Goal: Task Accomplishment & Management: Manage account settings

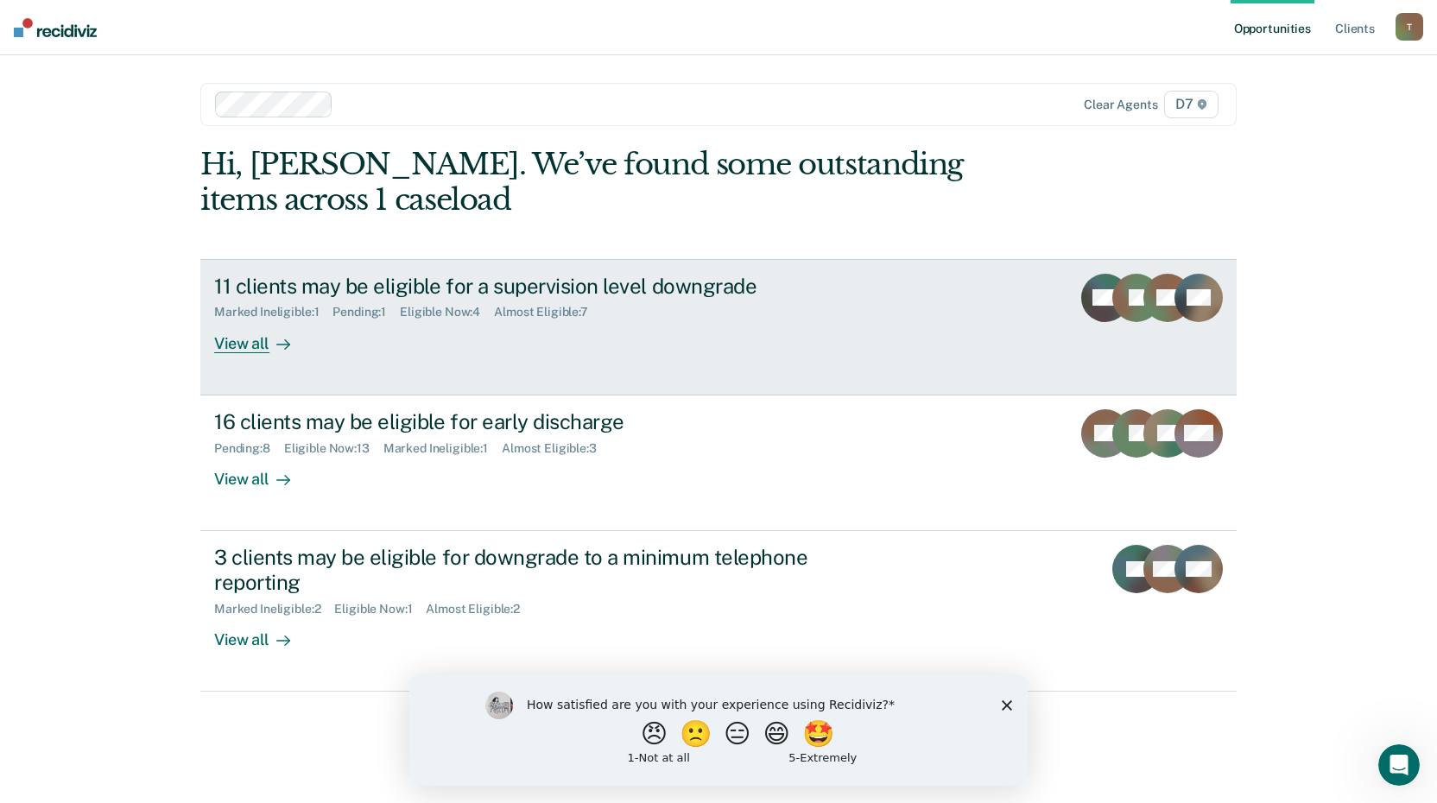
click at [595, 279] on div "11 clients may be eligible for a supervision level downgrade" at bounding box center [517, 286] width 606 height 25
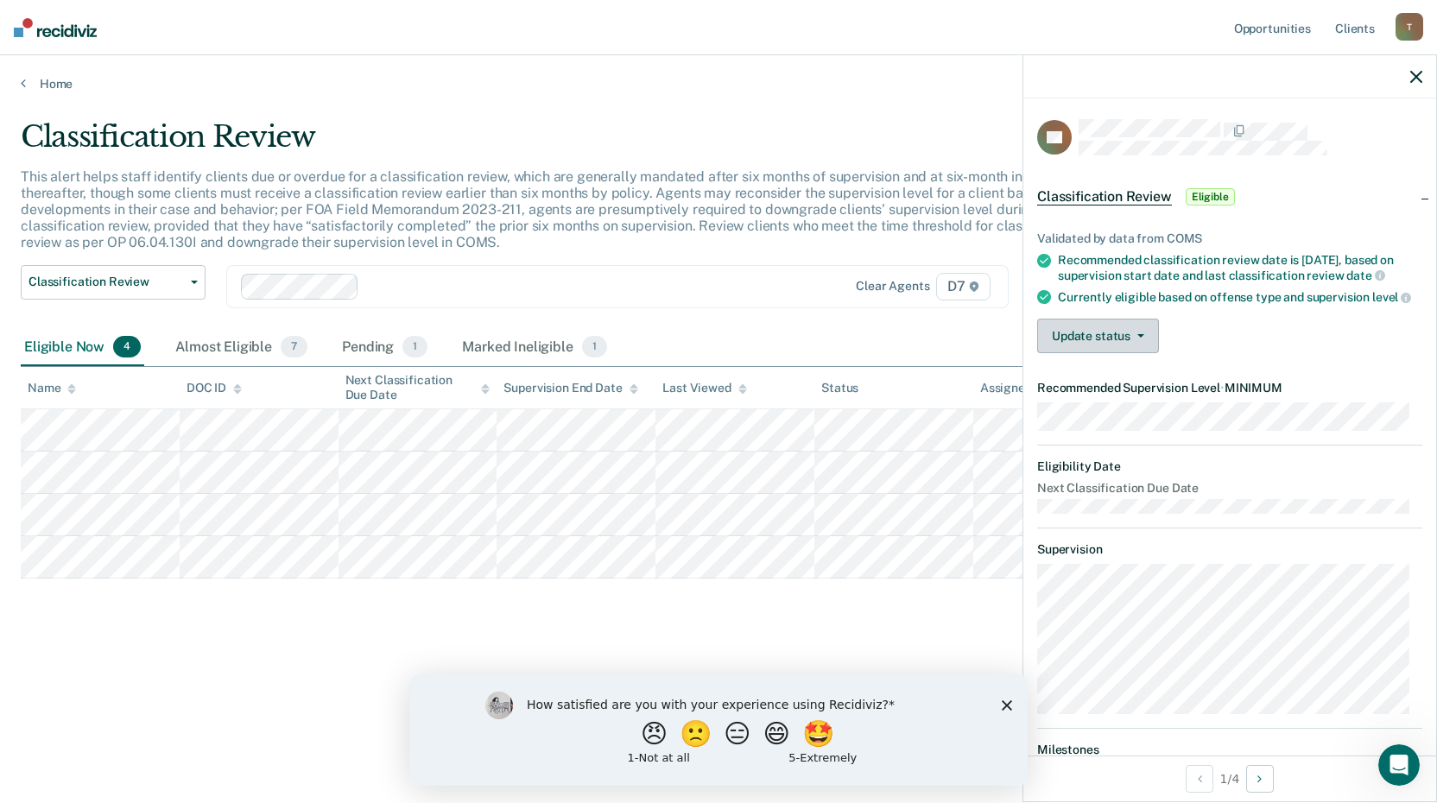
click at [1139, 338] on icon "button" at bounding box center [1140, 335] width 7 height 3
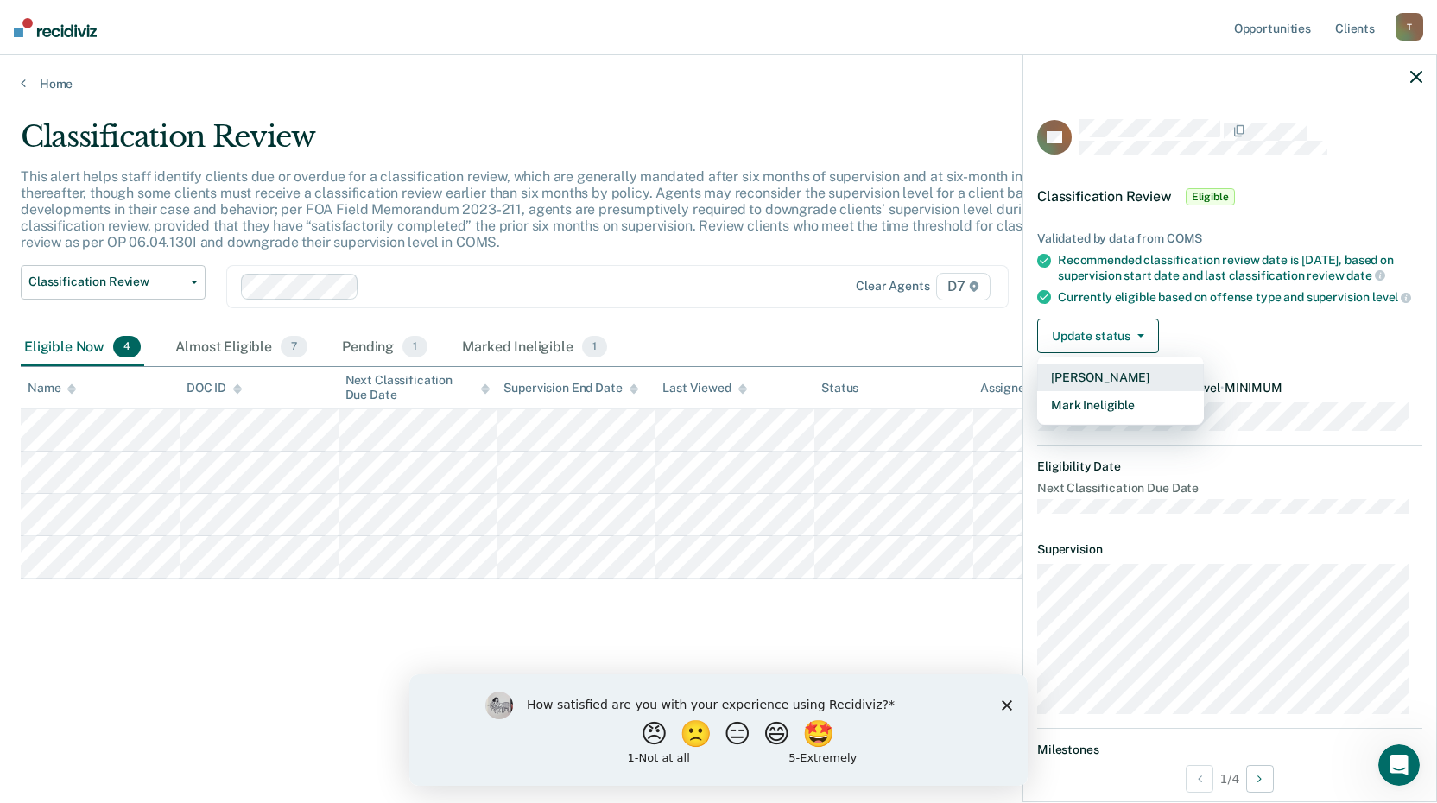
click at [1129, 382] on button "[PERSON_NAME]" at bounding box center [1120, 378] width 167 height 28
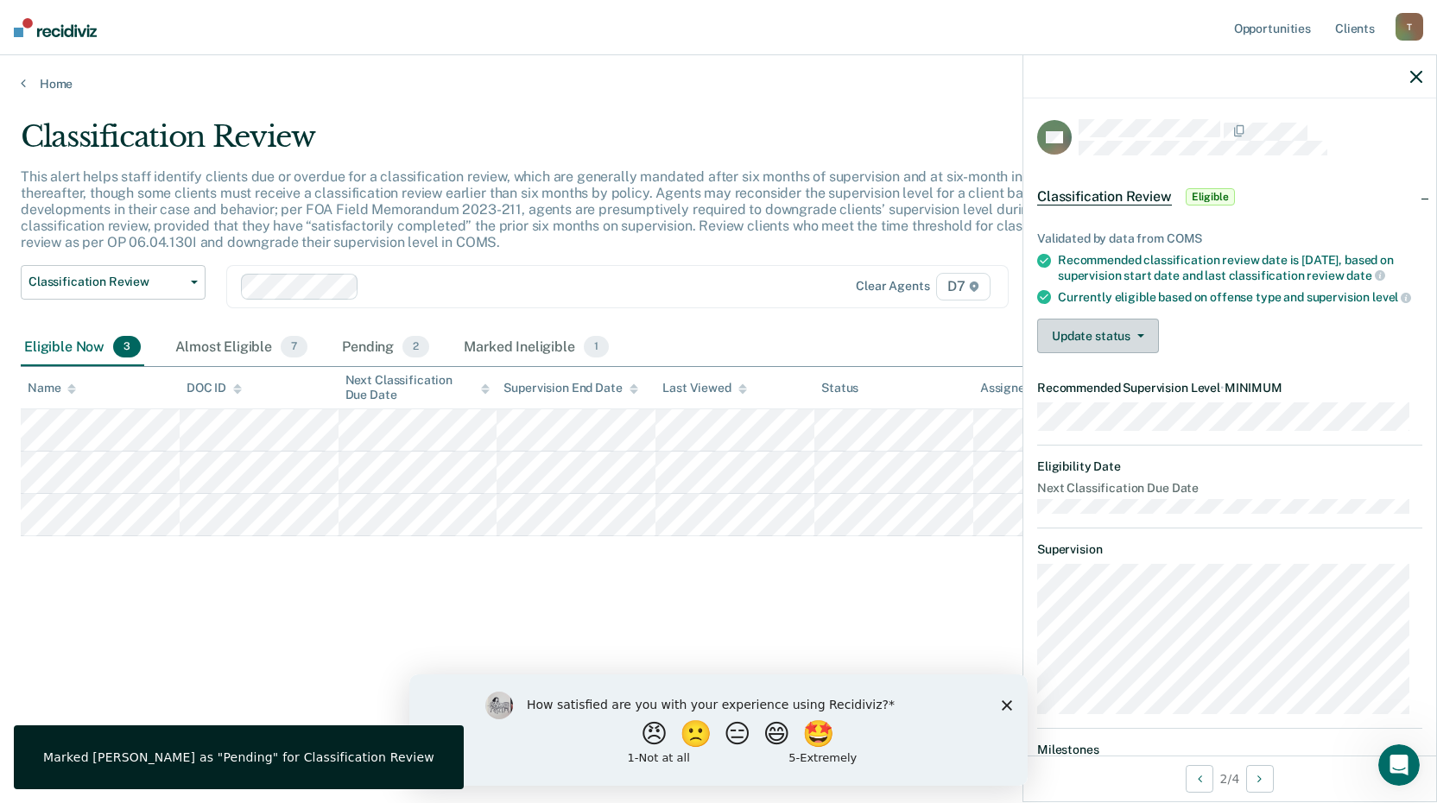
click at [1141, 338] on icon "button" at bounding box center [1140, 335] width 7 height 3
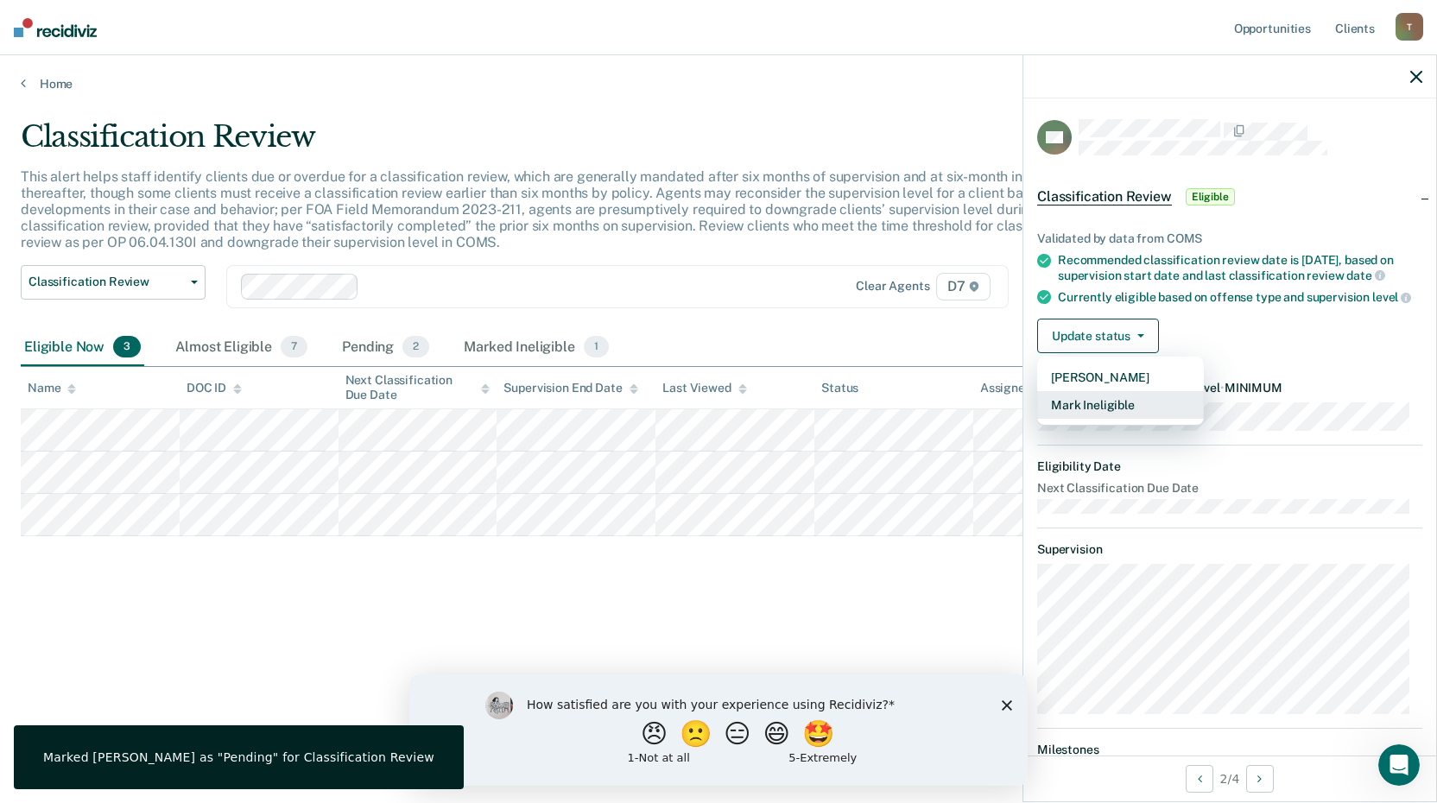
click at [1115, 419] on button "Mark Ineligible" at bounding box center [1120, 405] width 167 height 28
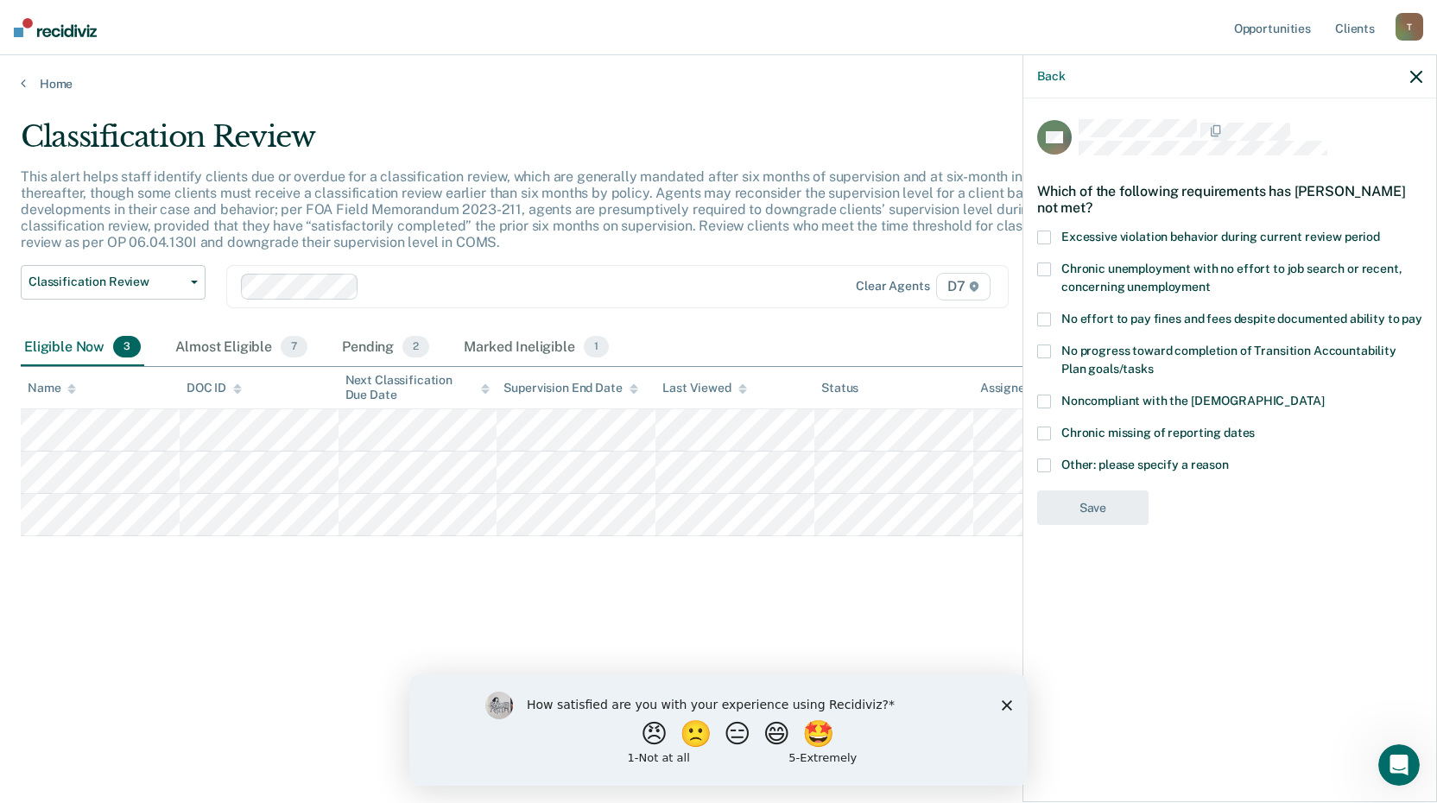
click at [1045, 313] on span at bounding box center [1044, 320] width 14 height 14
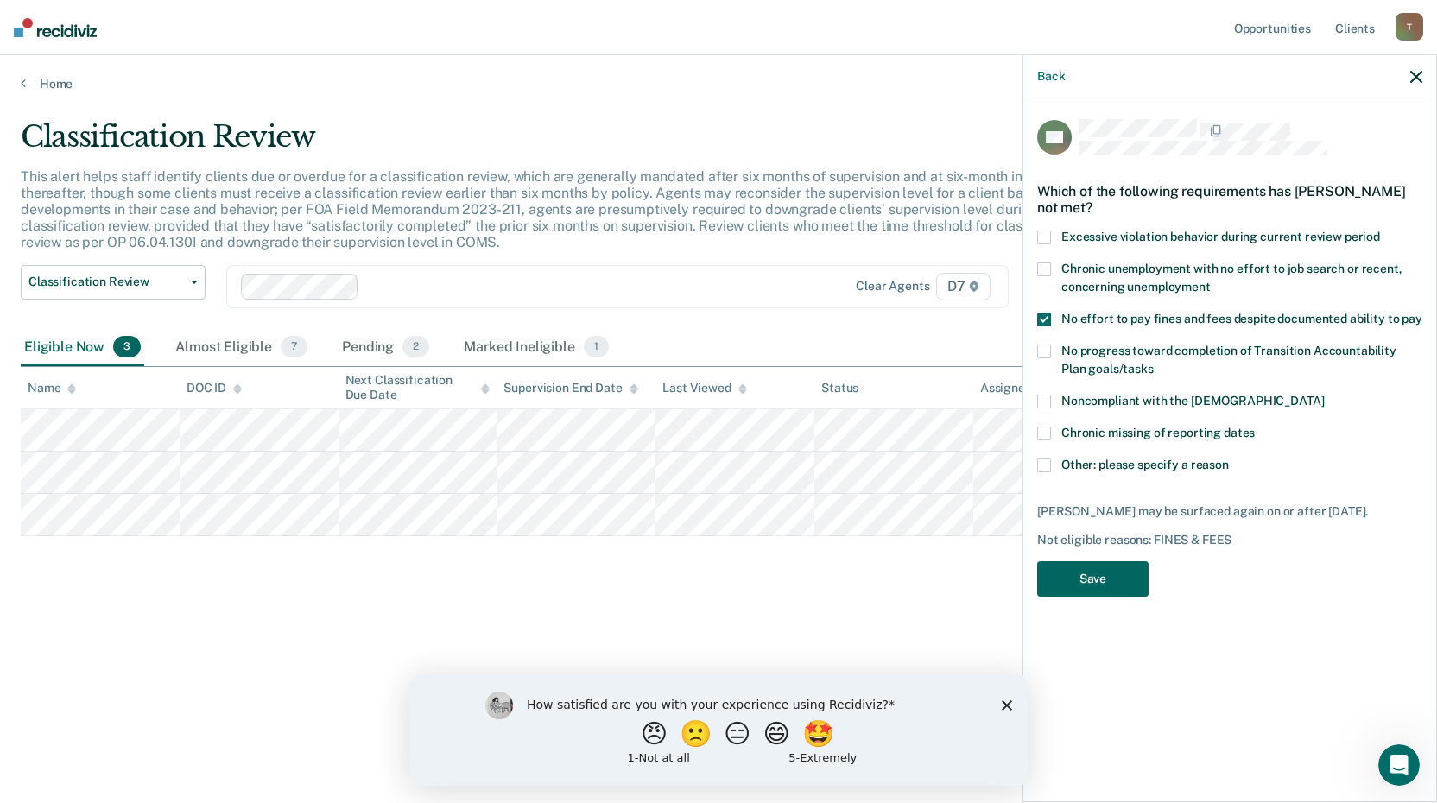
click at [1103, 591] on button "Save" at bounding box center [1092, 578] width 111 height 35
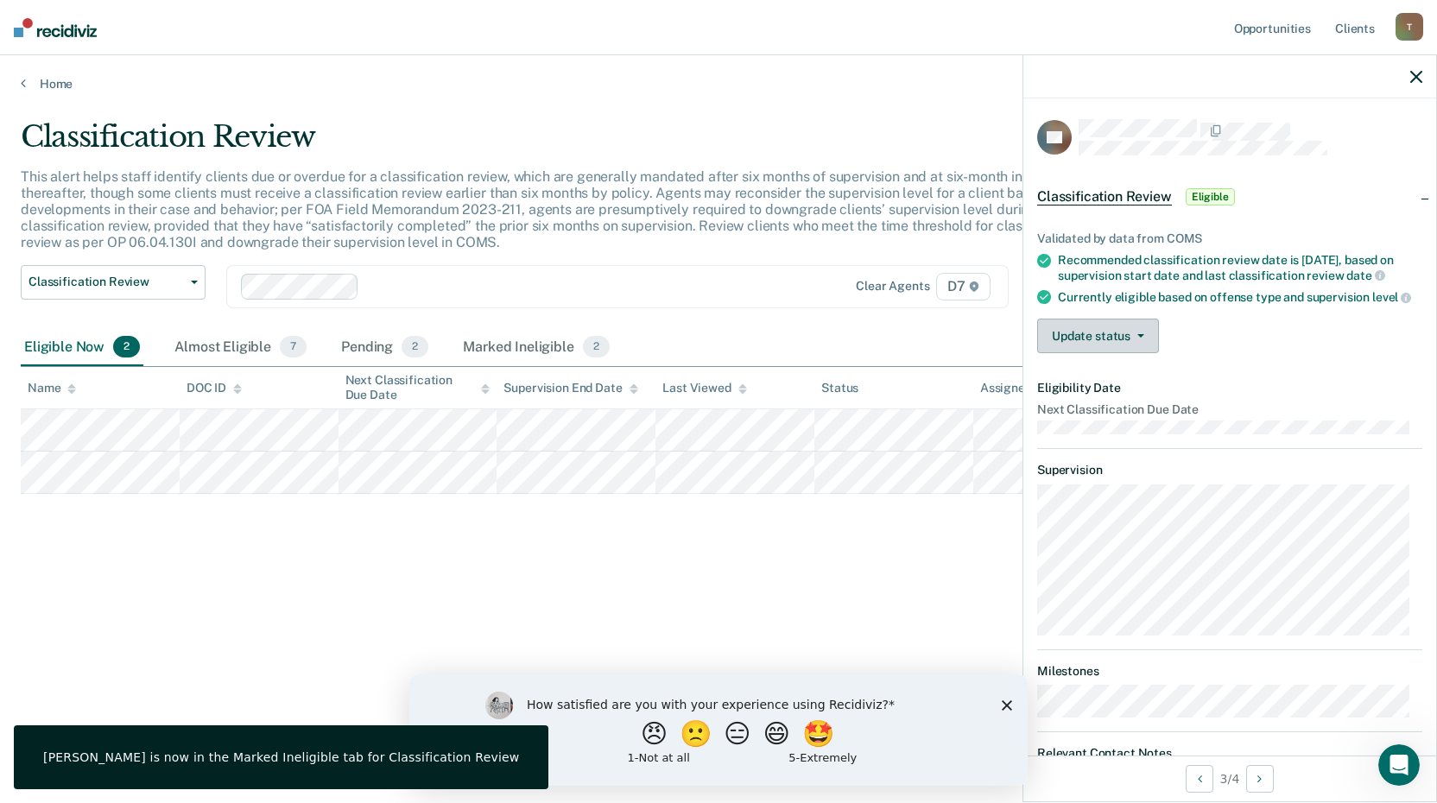
click at [1138, 353] on button "Update status" at bounding box center [1098, 336] width 122 height 35
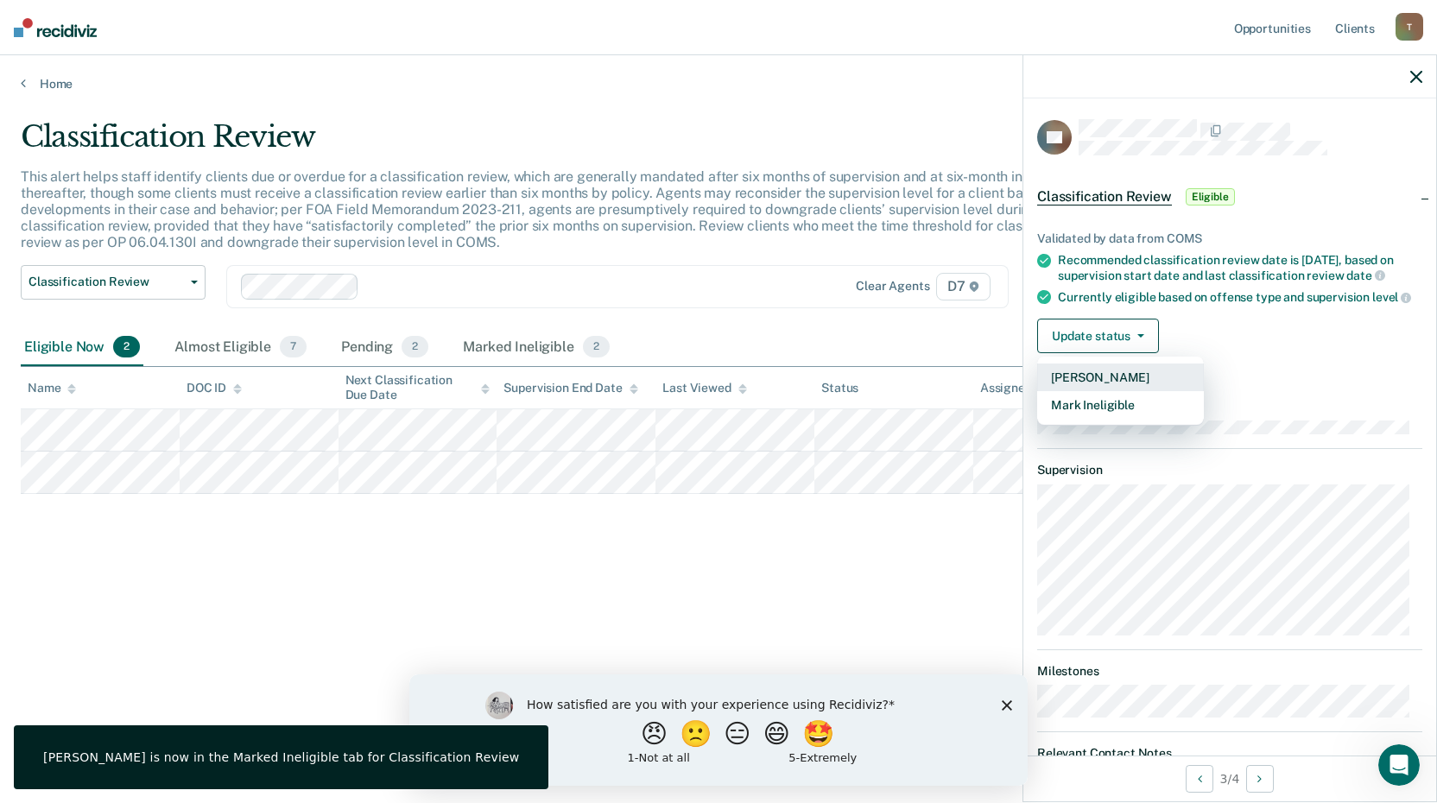
click at [1118, 391] on button "[PERSON_NAME]" at bounding box center [1120, 378] width 167 height 28
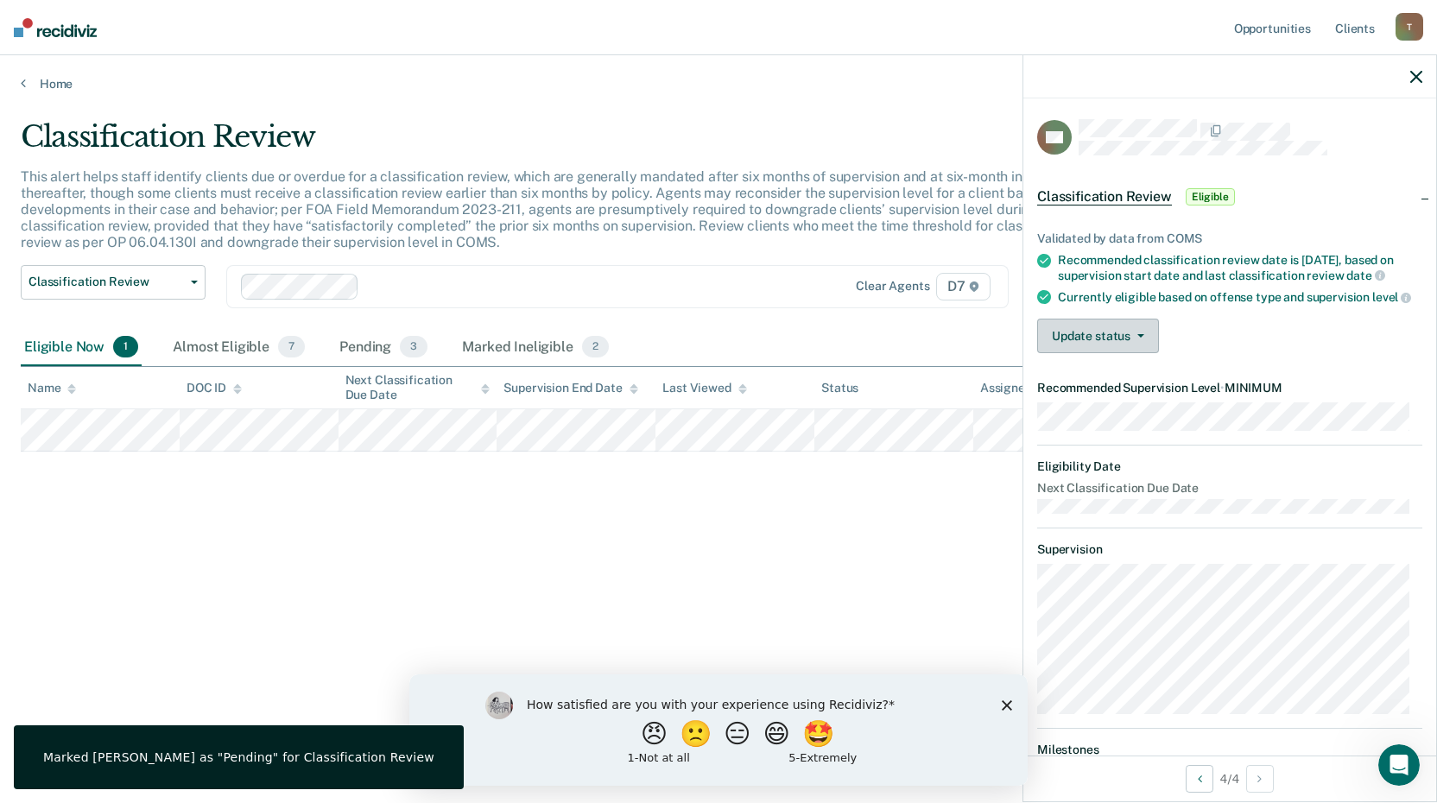
click at [1140, 338] on icon "button" at bounding box center [1140, 335] width 7 height 3
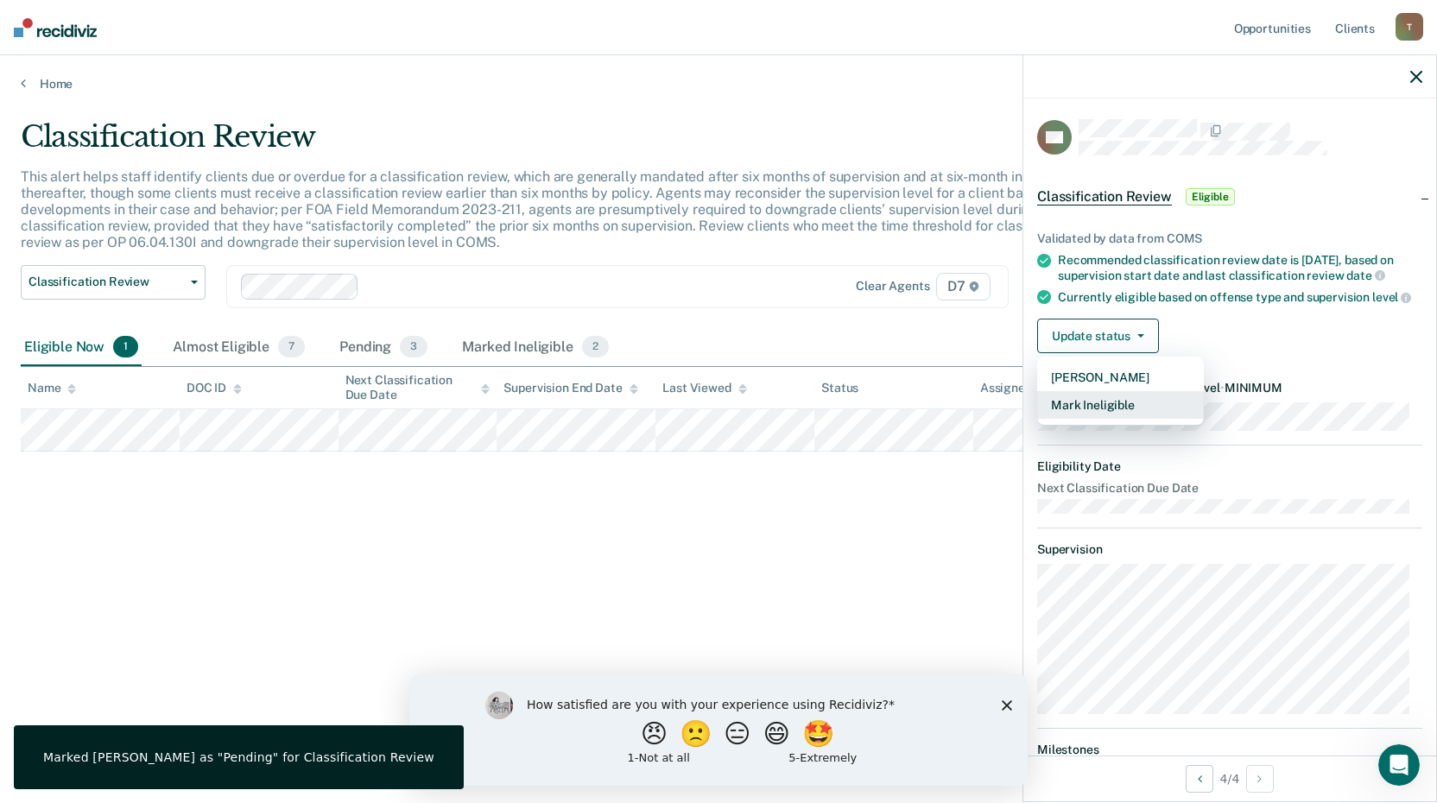
click at [1118, 419] on button "Mark Ineligible" at bounding box center [1120, 405] width 167 height 28
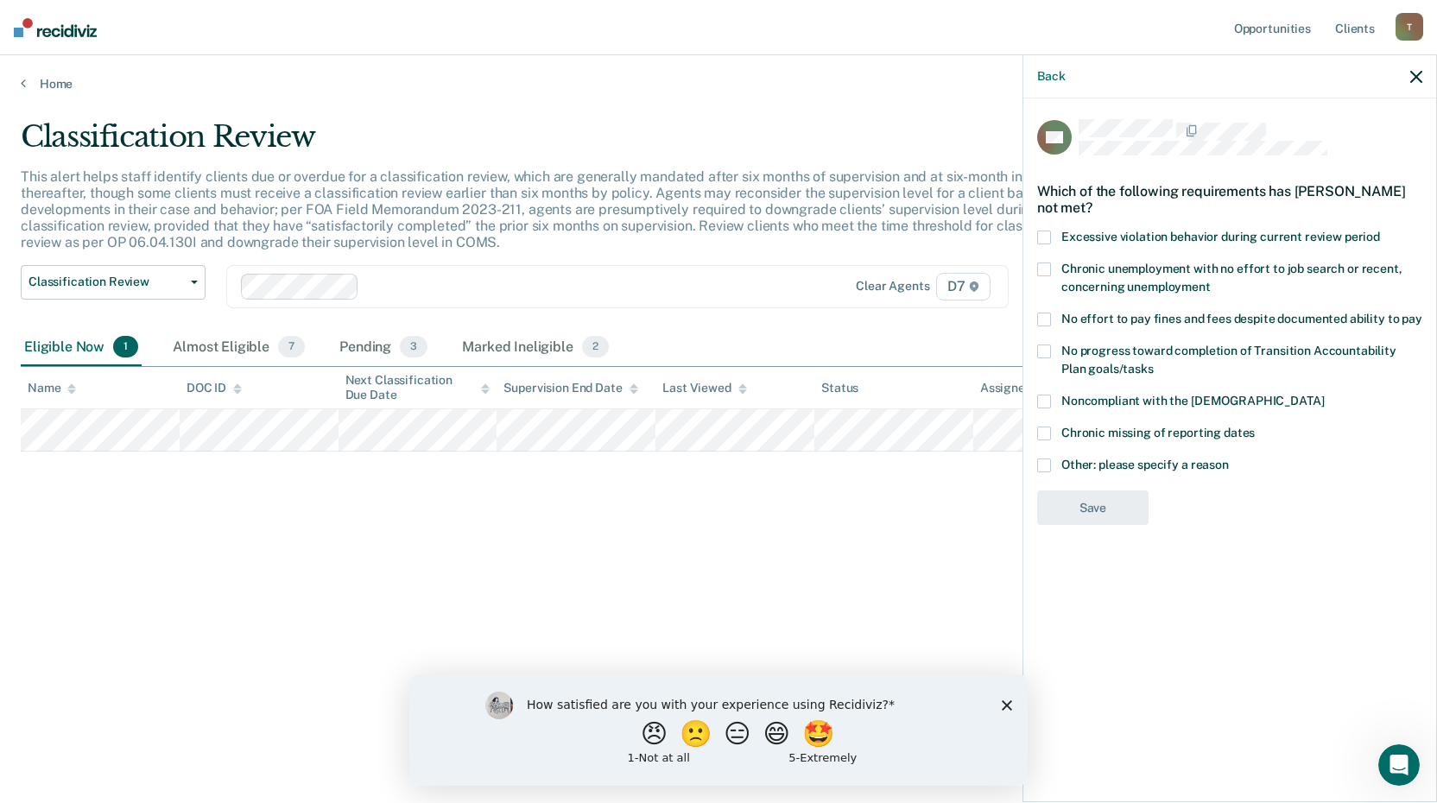
click at [1040, 465] on span at bounding box center [1044, 465] width 14 height 14
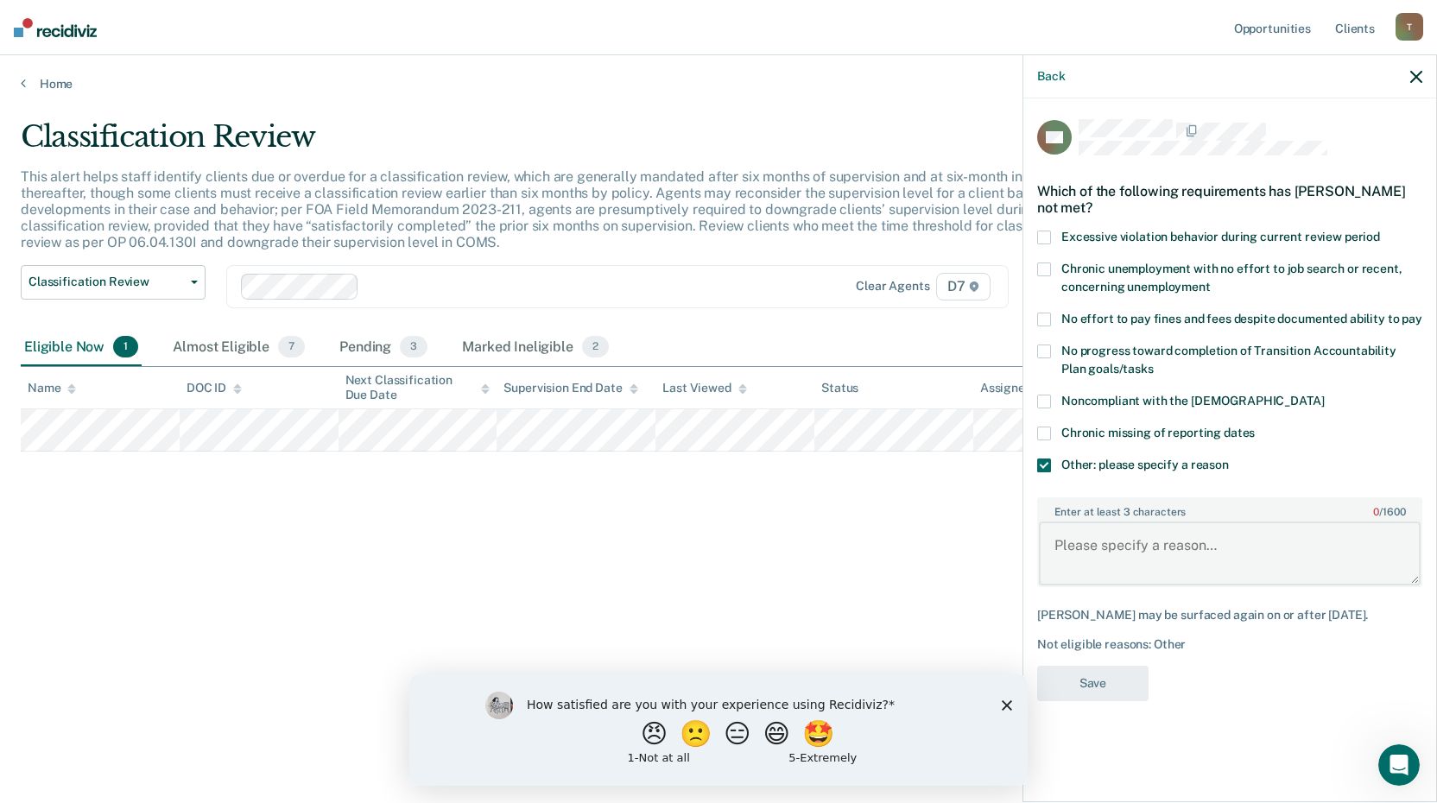
click at [1089, 540] on textarea "Enter at least 3 characters 0 / 1600" at bounding box center [1230, 554] width 382 height 64
type textarea "Still completing all Court ordered treatment"
click at [1092, 674] on button "Save" at bounding box center [1092, 683] width 111 height 35
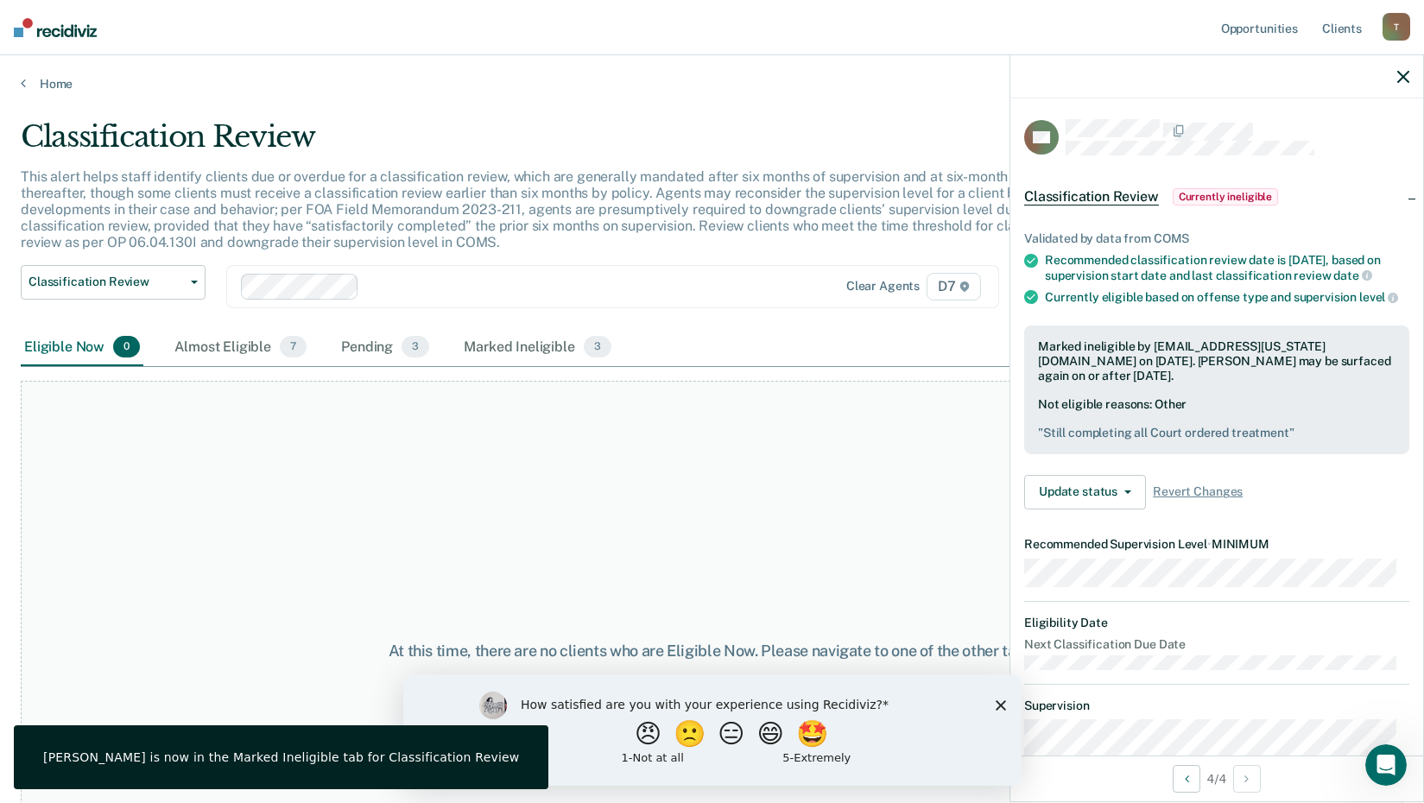
click at [1400, 73] on icon "button" at bounding box center [1403, 77] width 12 height 12
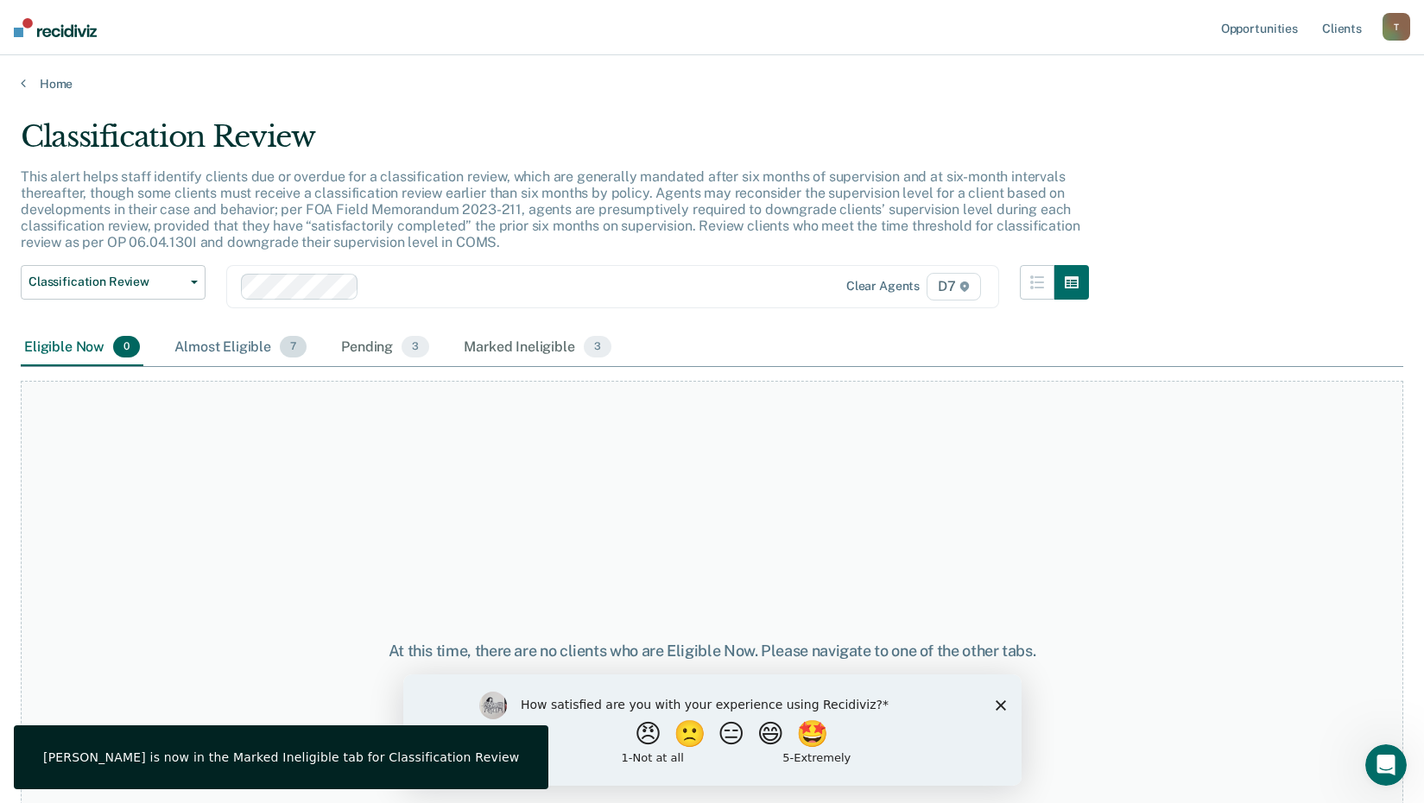
click at [245, 352] on div "Almost Eligible 7" at bounding box center [240, 348] width 139 height 38
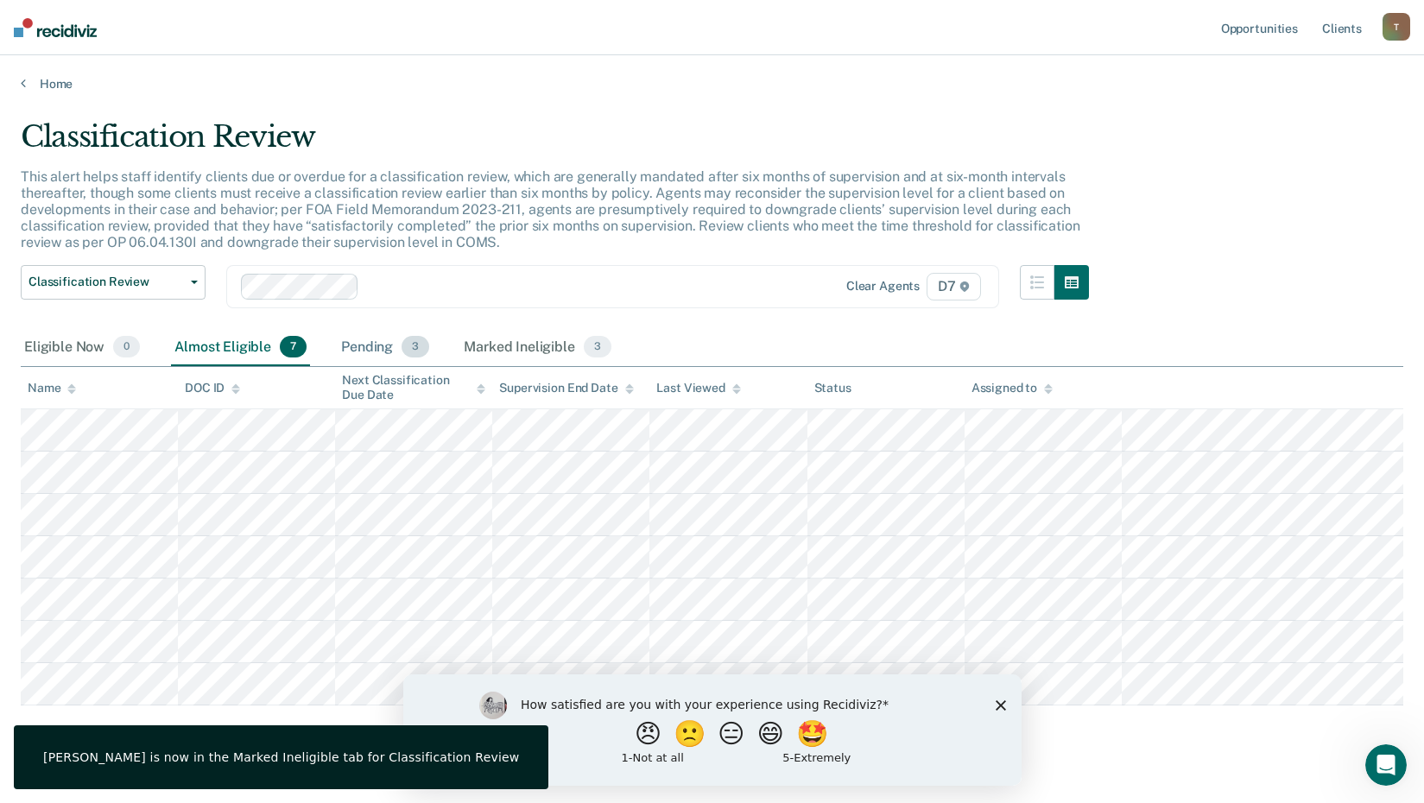
click at [384, 353] on div "Pending 3" at bounding box center [385, 348] width 95 height 38
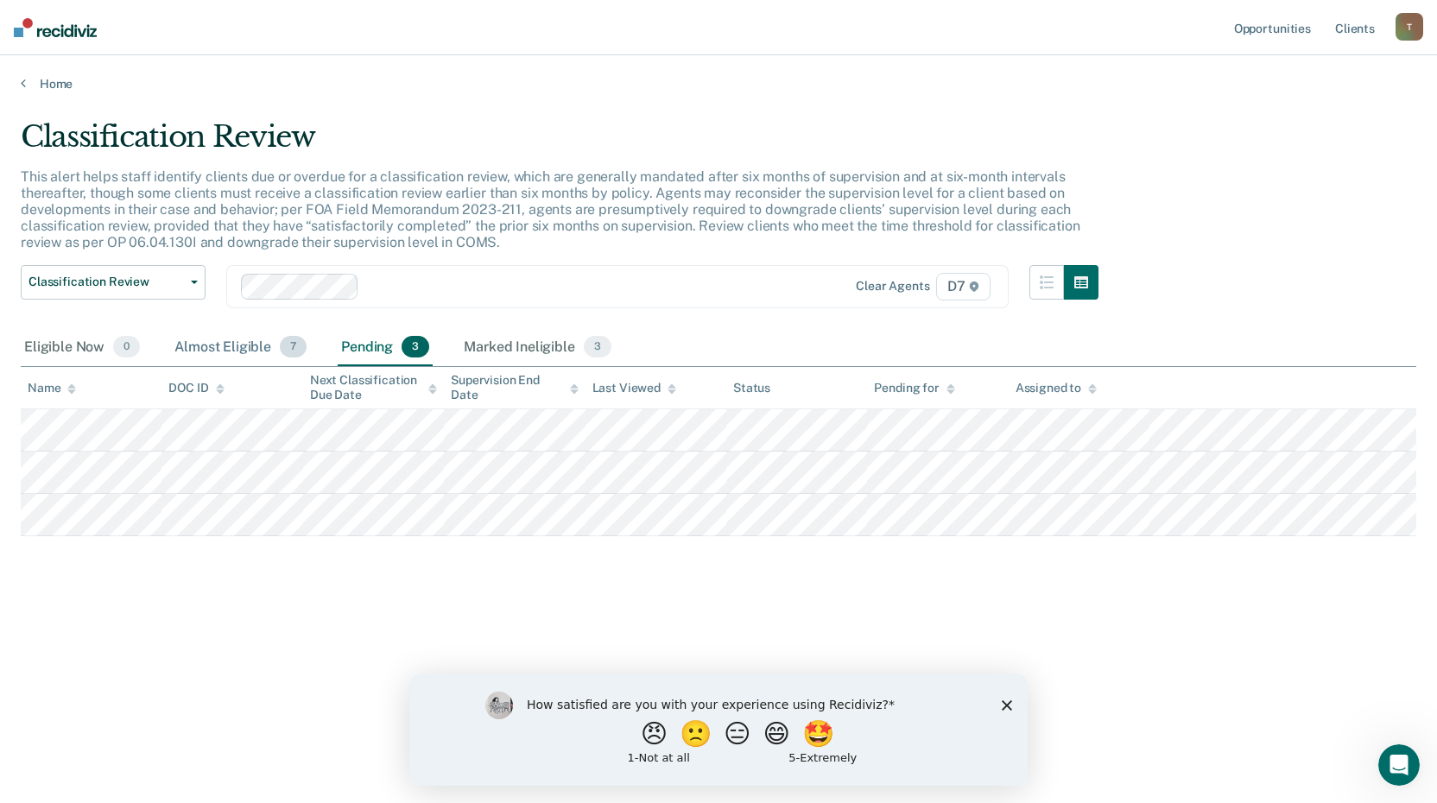
click at [256, 342] on div "Almost Eligible 7" at bounding box center [240, 348] width 139 height 38
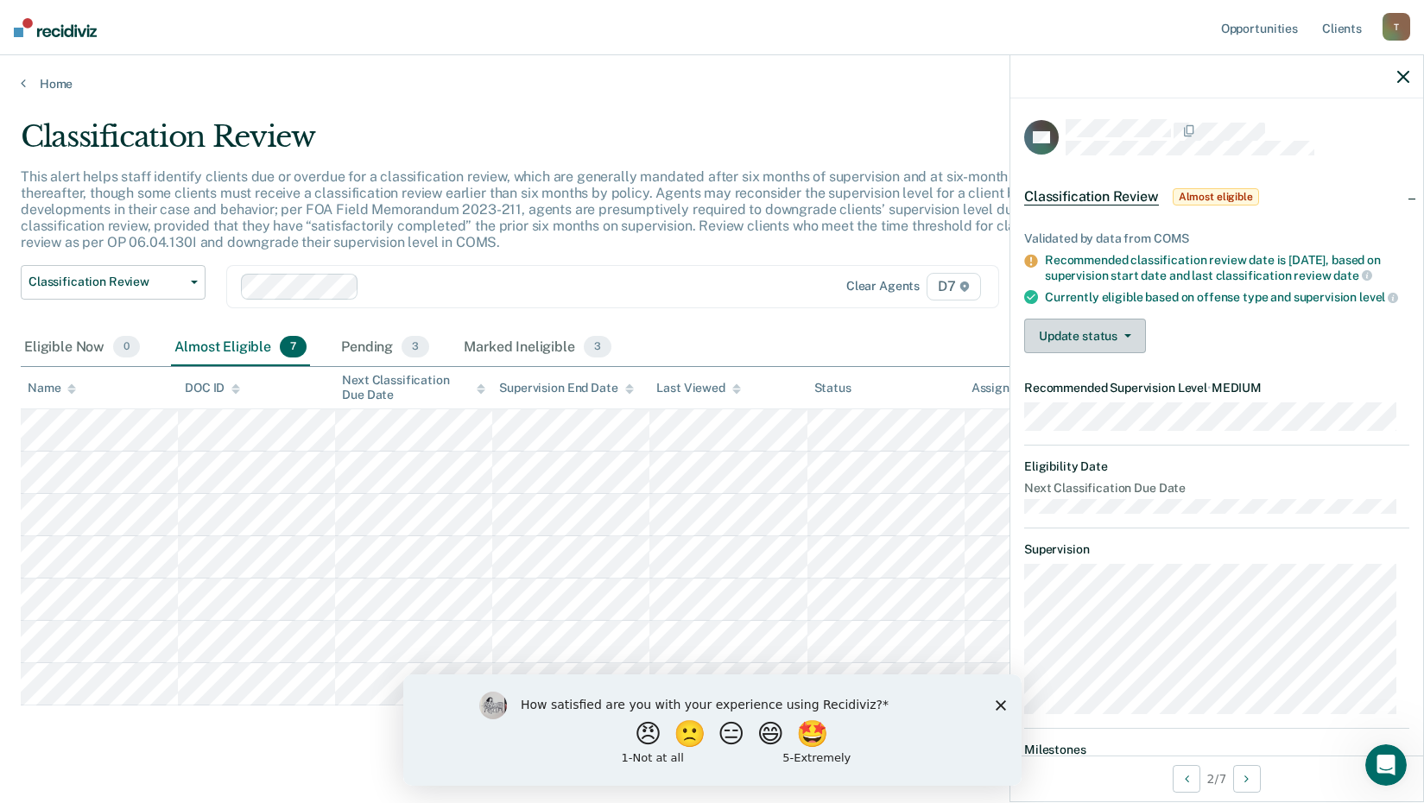
click at [1127, 351] on button "Update status" at bounding box center [1085, 336] width 122 height 35
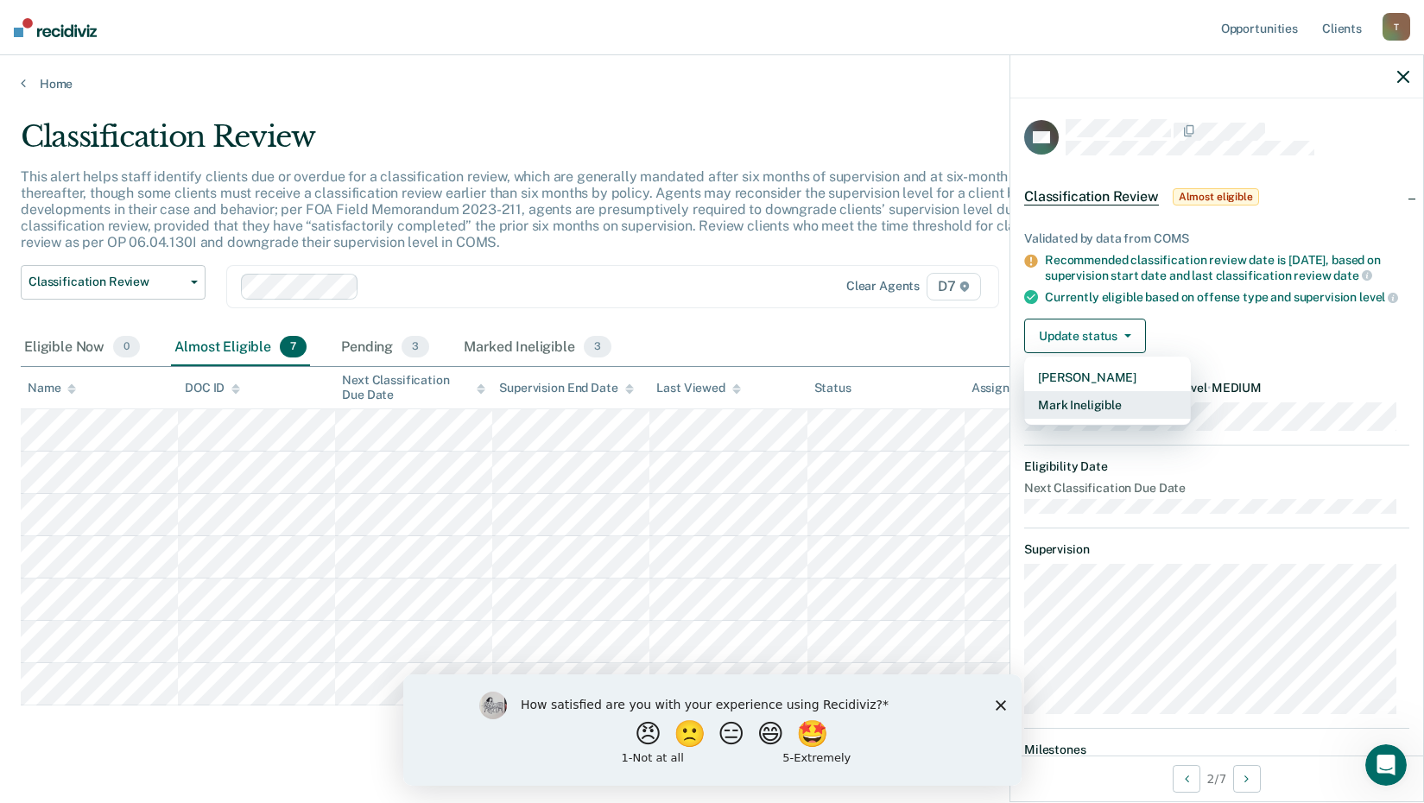
click at [1103, 413] on button "Mark Ineligible" at bounding box center [1107, 405] width 167 height 28
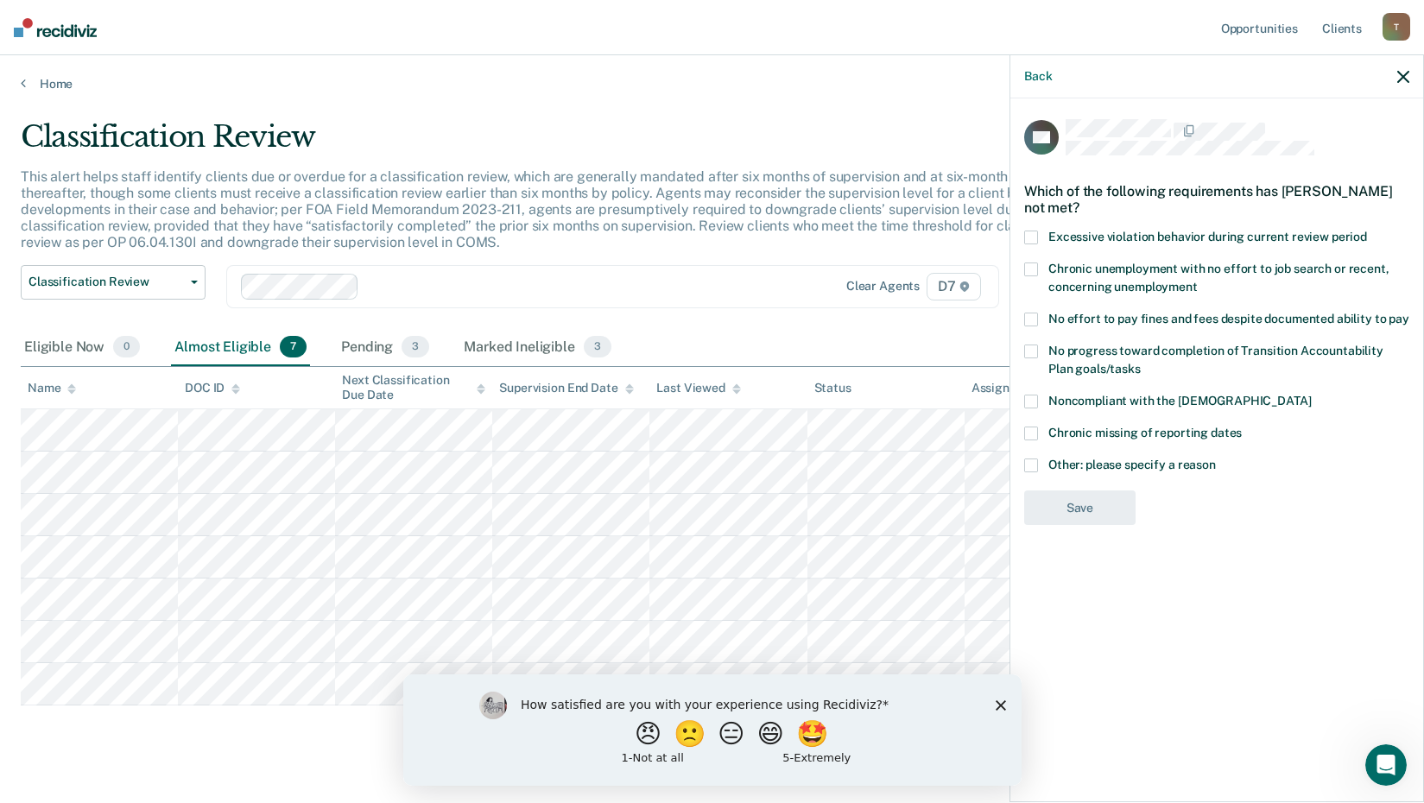
click at [1038, 319] on label "No effort to pay fines and fees despite documented ability to pay" at bounding box center [1216, 322] width 385 height 18
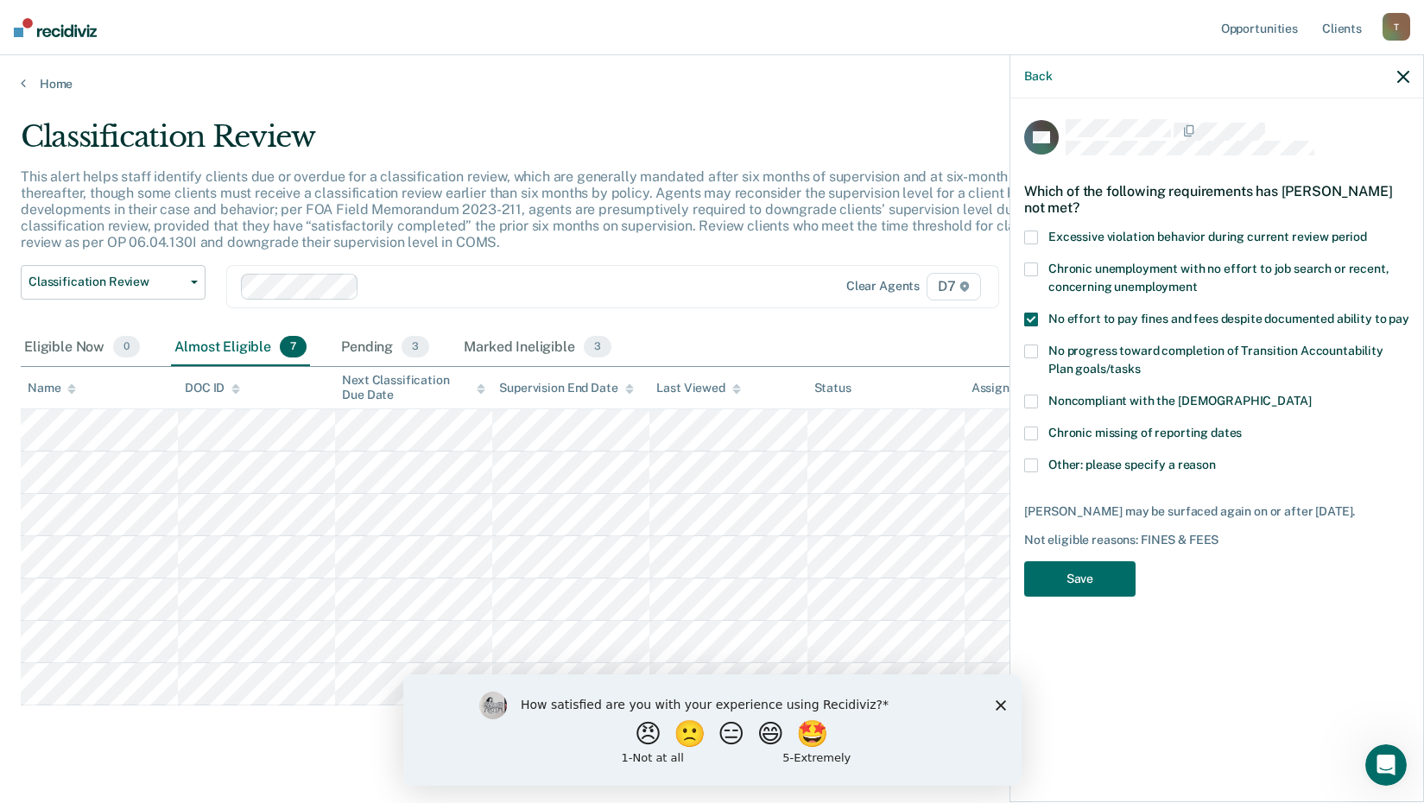
click at [1027, 320] on span at bounding box center [1031, 320] width 14 height 14
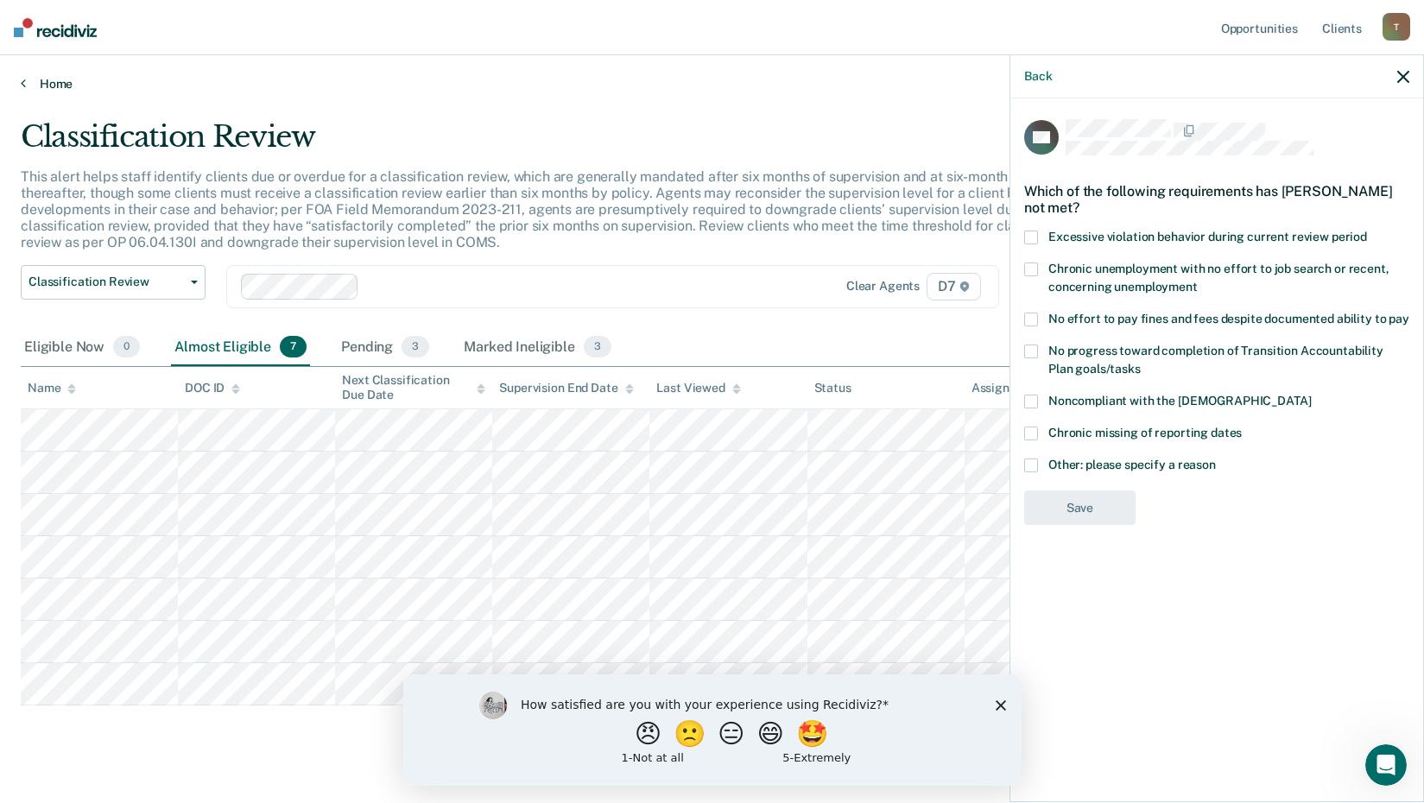
click at [66, 82] on link "Home" at bounding box center [712, 84] width 1382 height 16
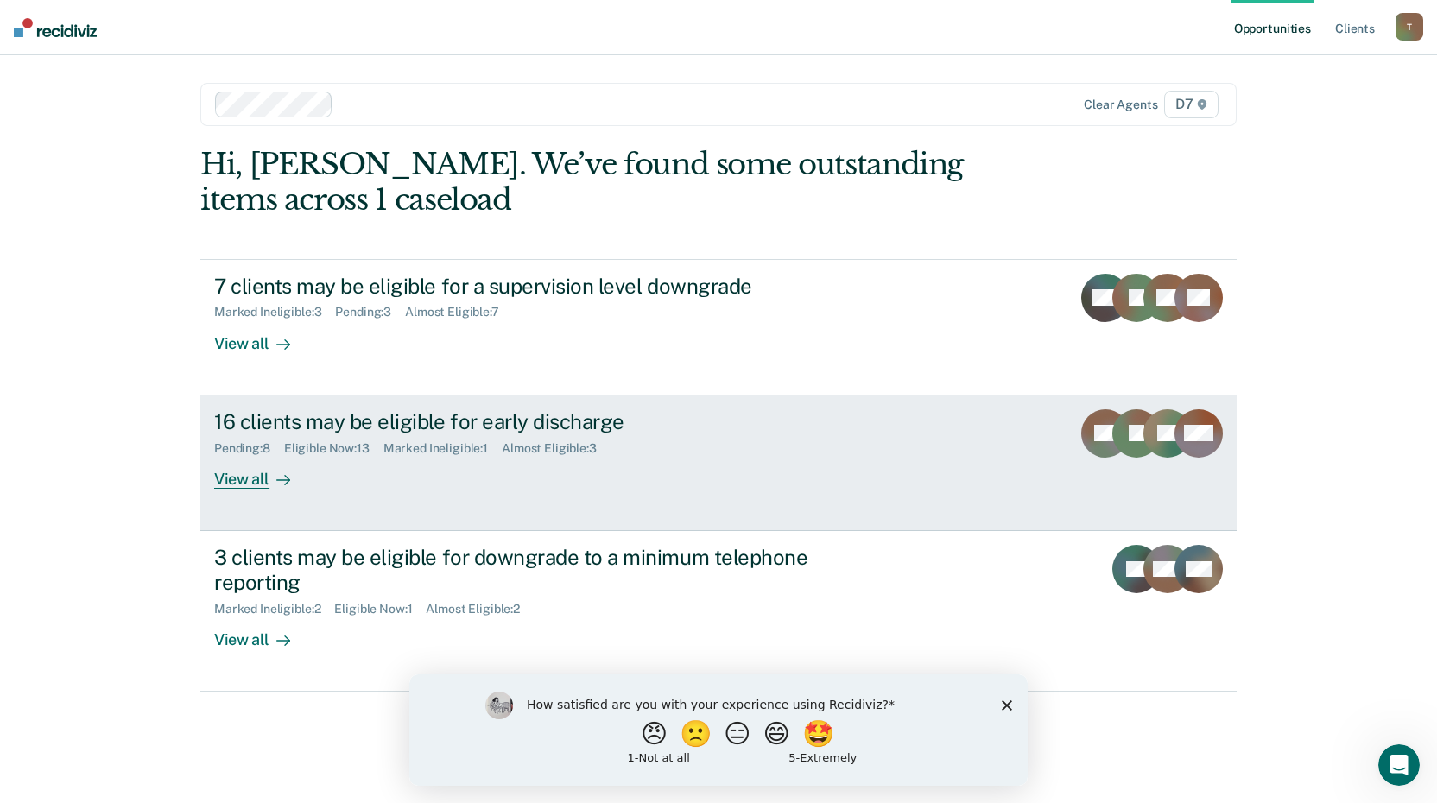
click at [378, 420] on div "16 clients may be eligible for early discharge" at bounding box center [517, 421] width 606 height 25
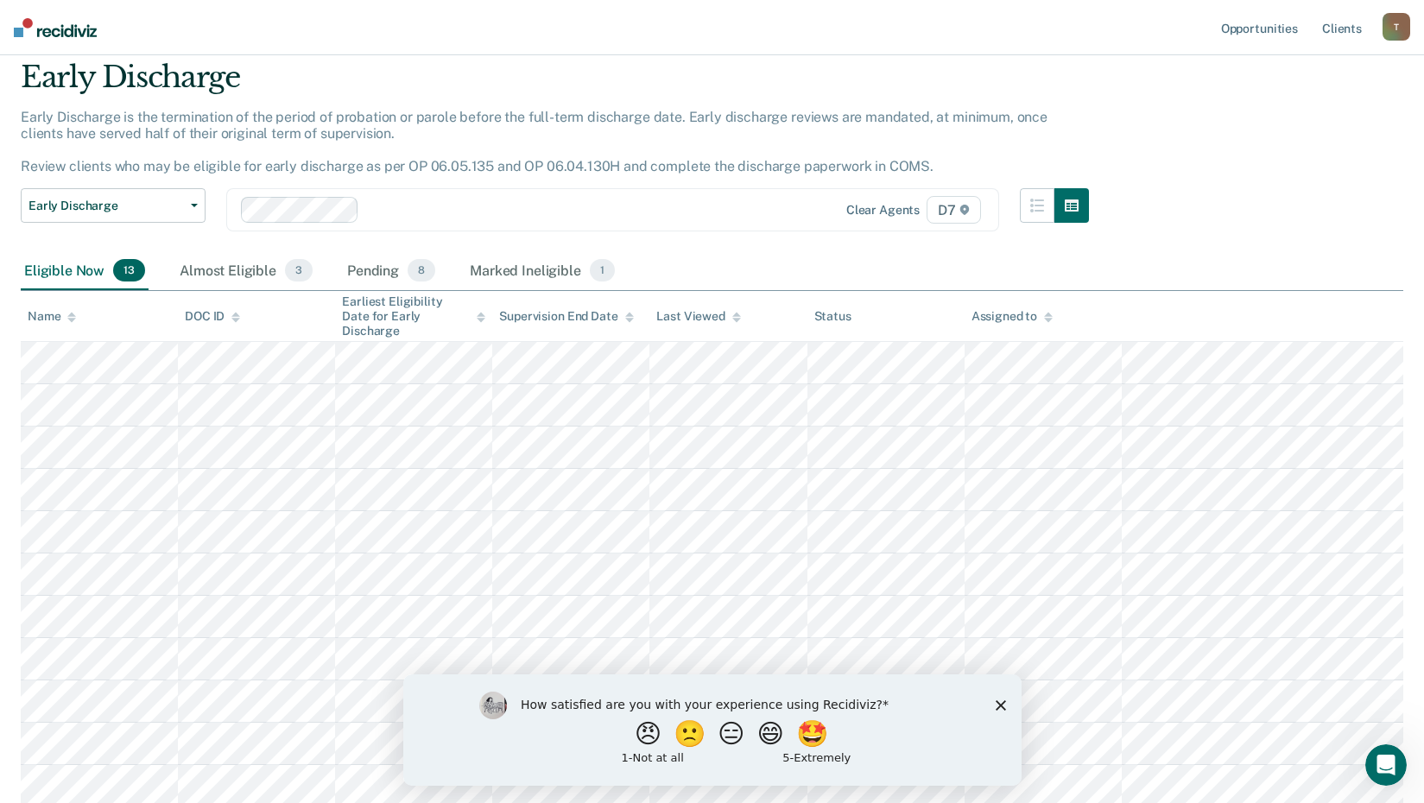
scroll to position [86, 0]
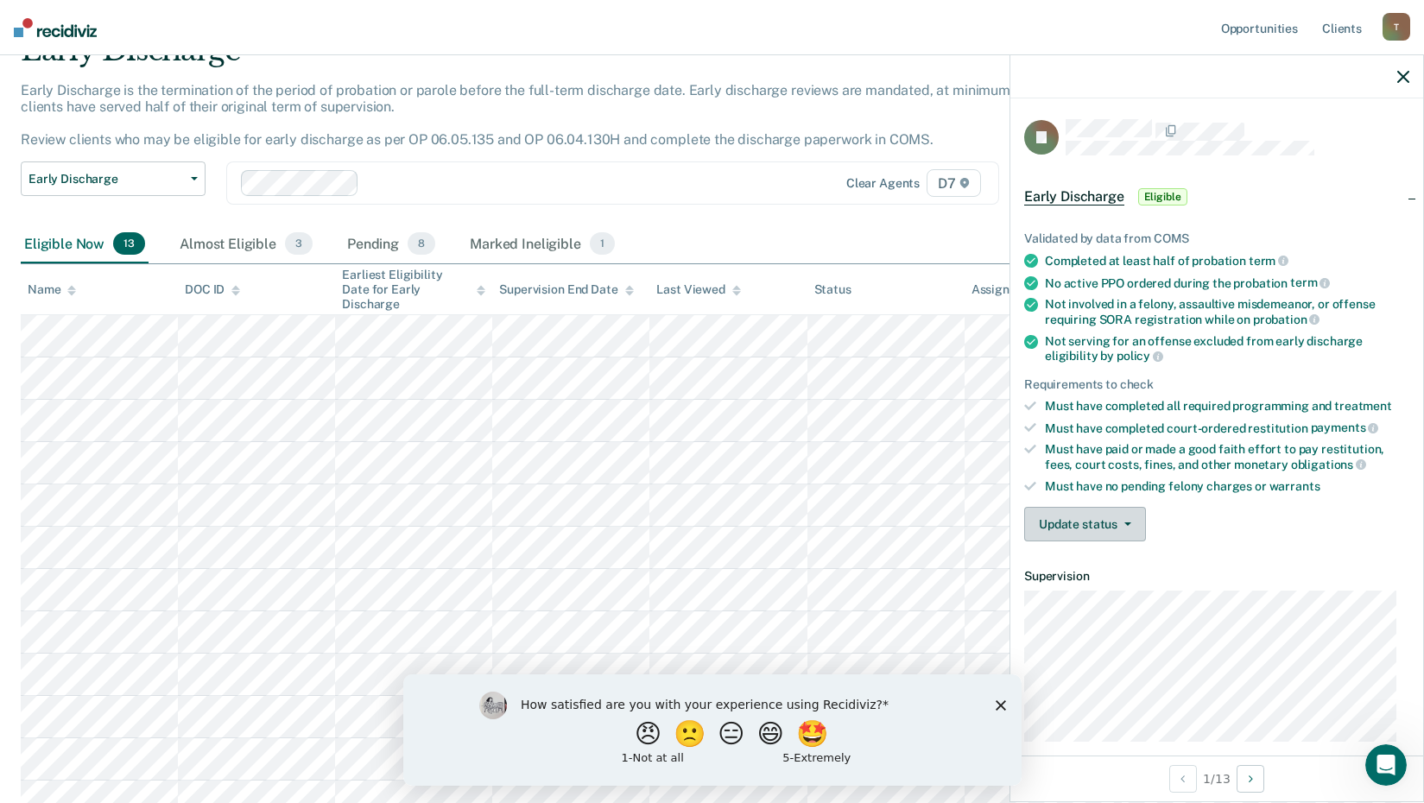
click at [1112, 521] on button "Update status" at bounding box center [1085, 524] width 122 height 35
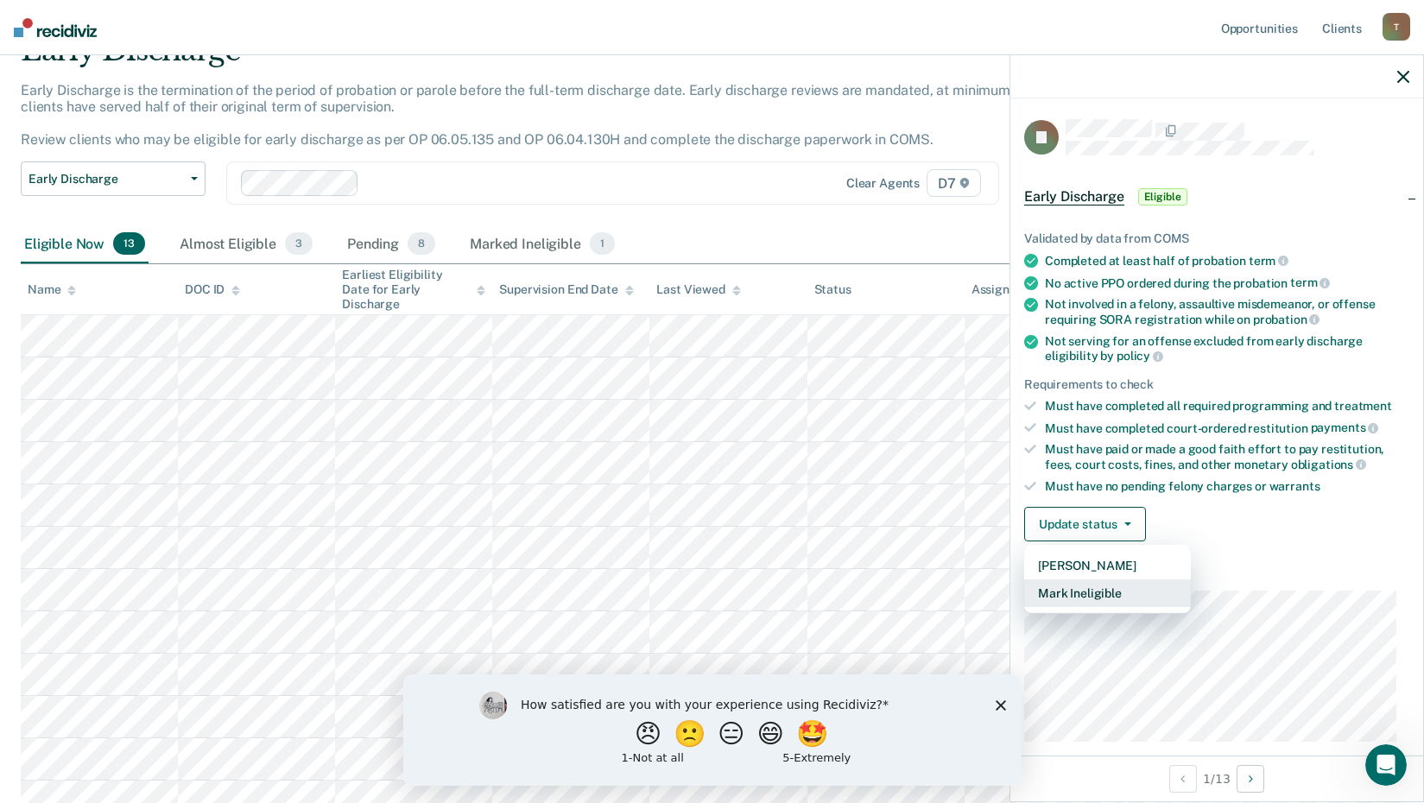
click at [1100, 587] on button "Mark Ineligible" at bounding box center [1107, 593] width 167 height 28
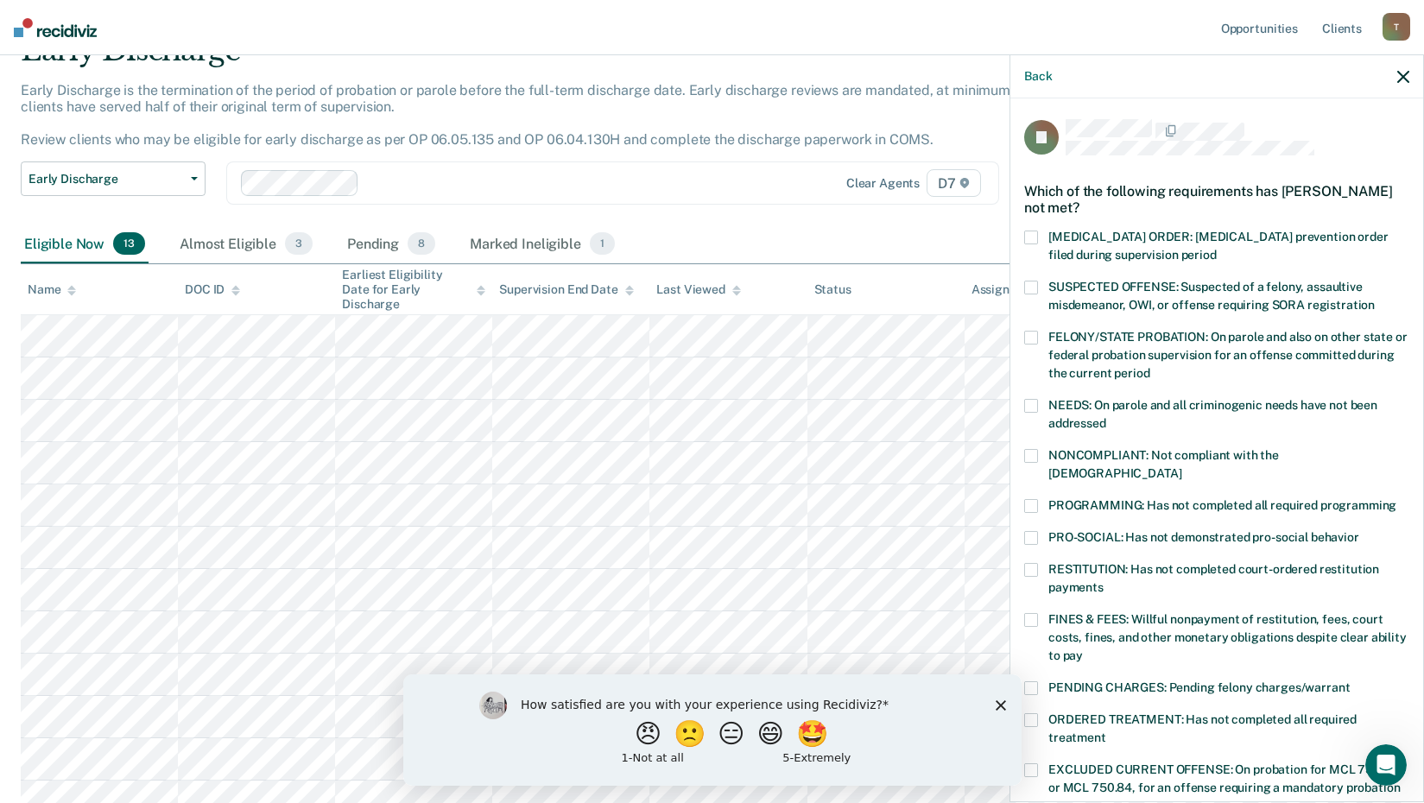
click at [1024, 455] on span at bounding box center [1031, 456] width 14 height 14
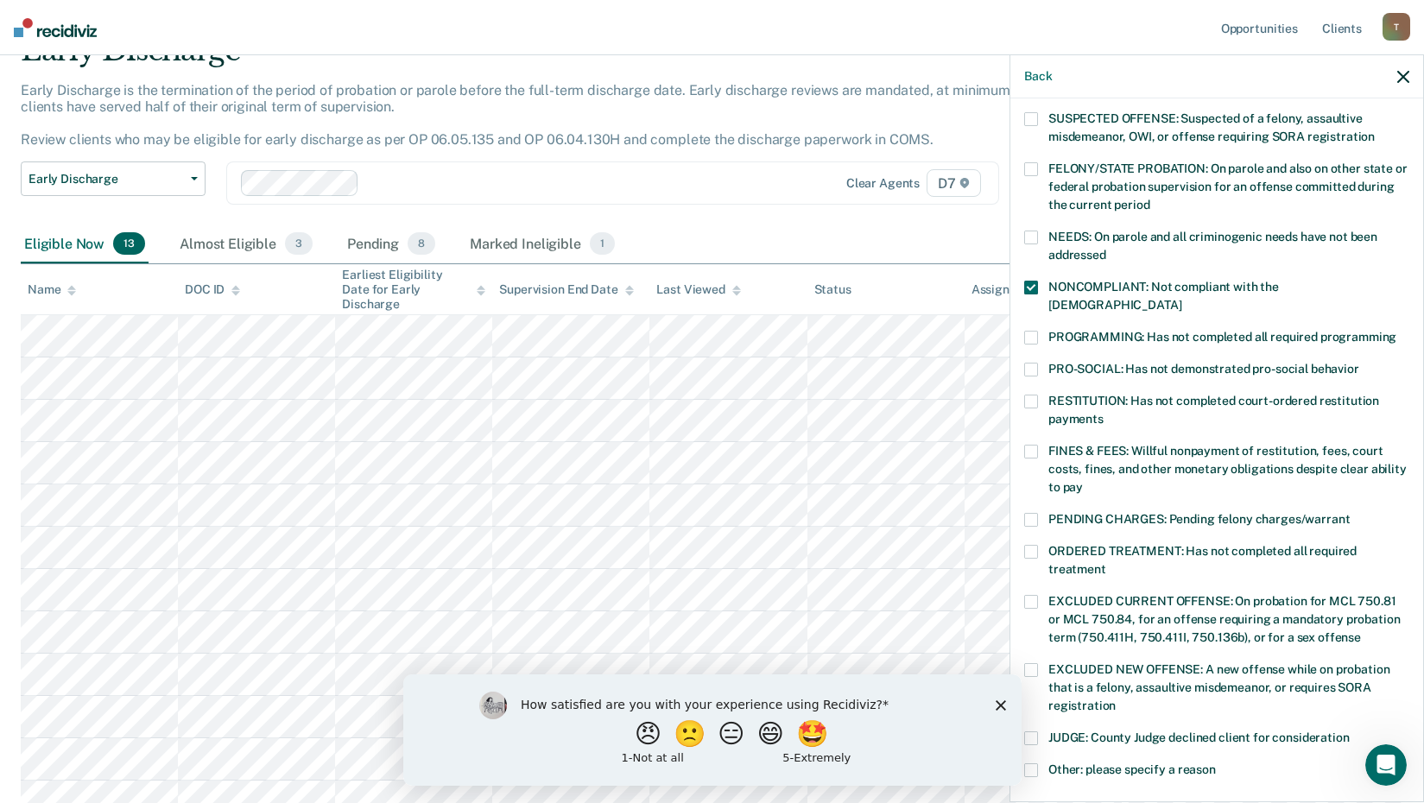
scroll to position [173, 0]
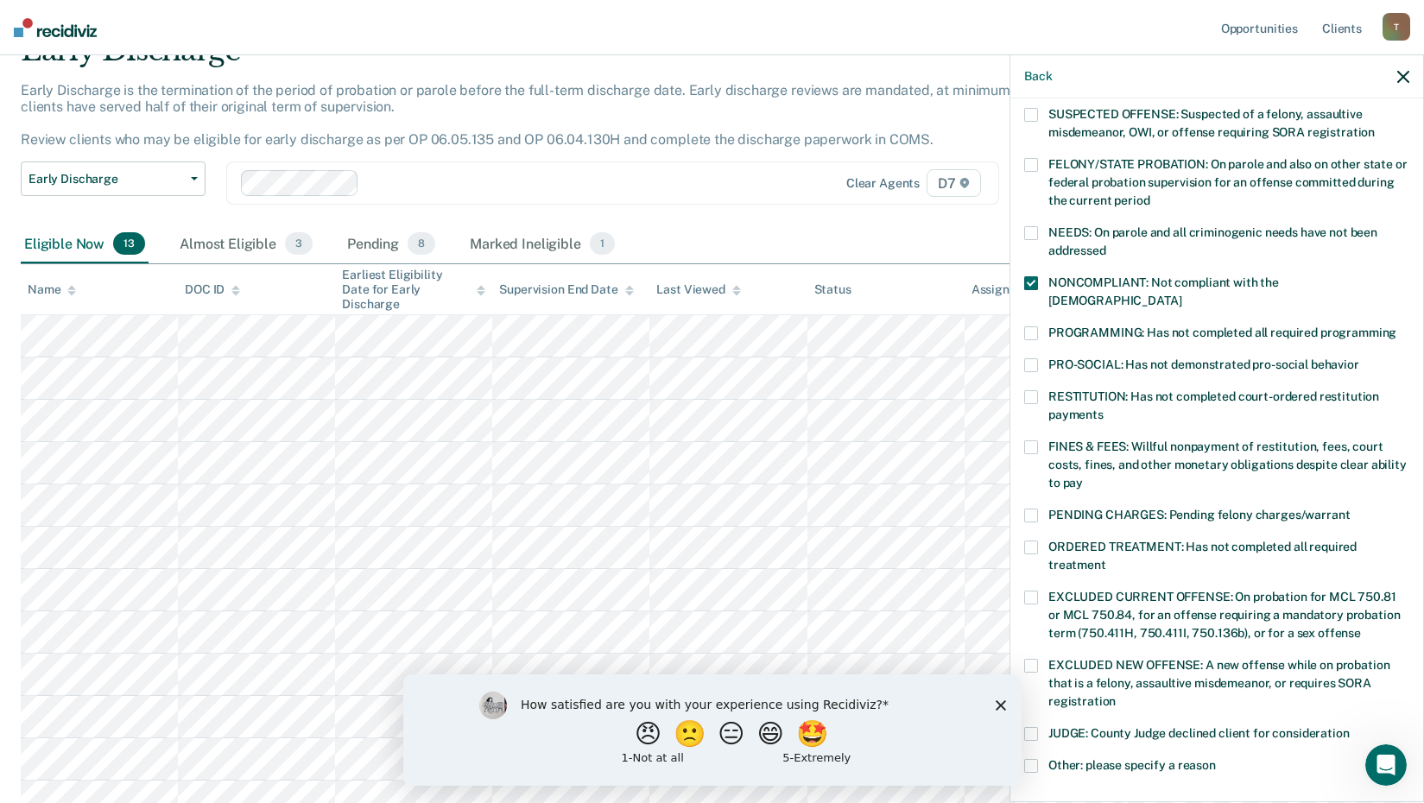
click at [1019, 522] on div "TJ Which of the following requirements has [PERSON_NAME] not met? [MEDICAL_DATA…" at bounding box center [1216, 448] width 413 height 700
click at [1028, 541] on span at bounding box center [1031, 548] width 14 height 14
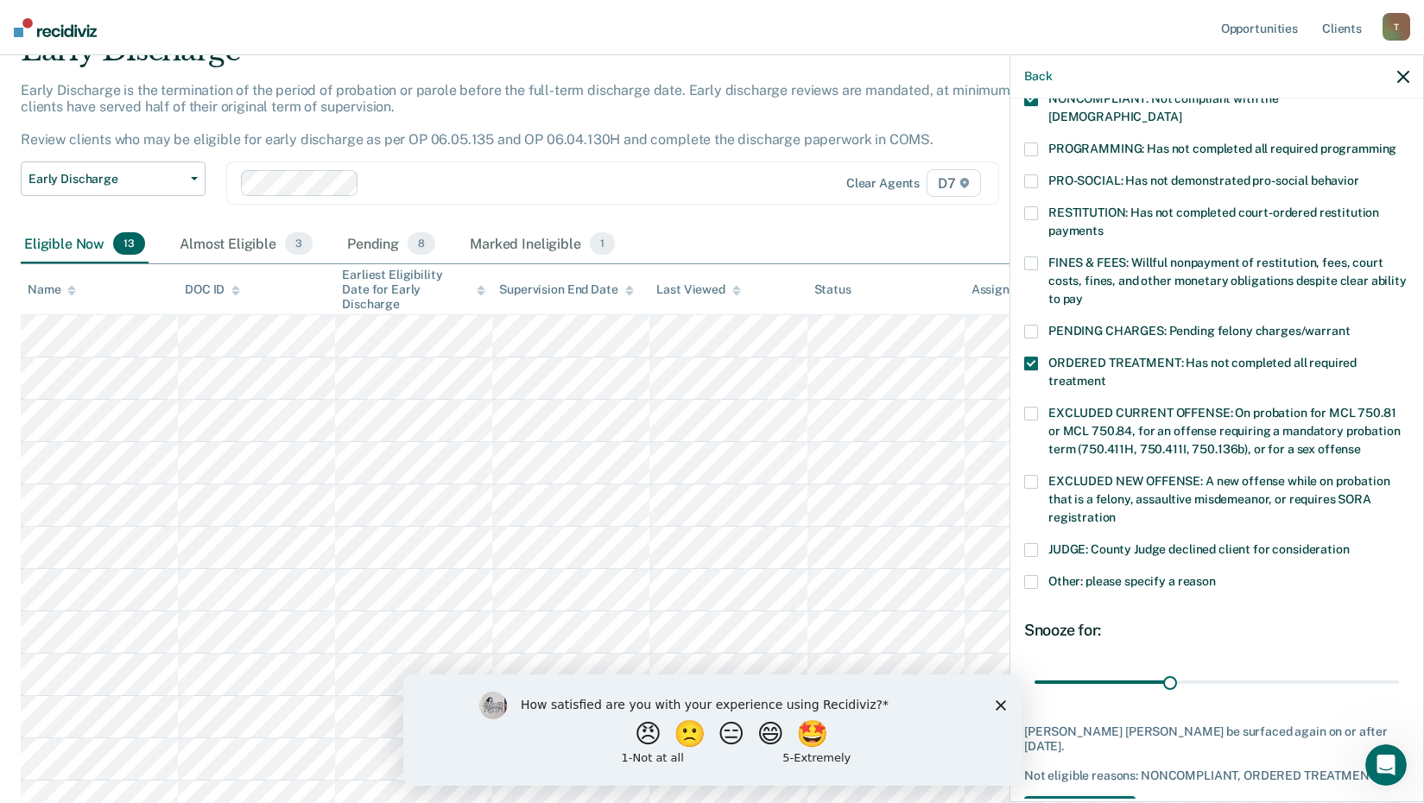
scroll to position [401, 0]
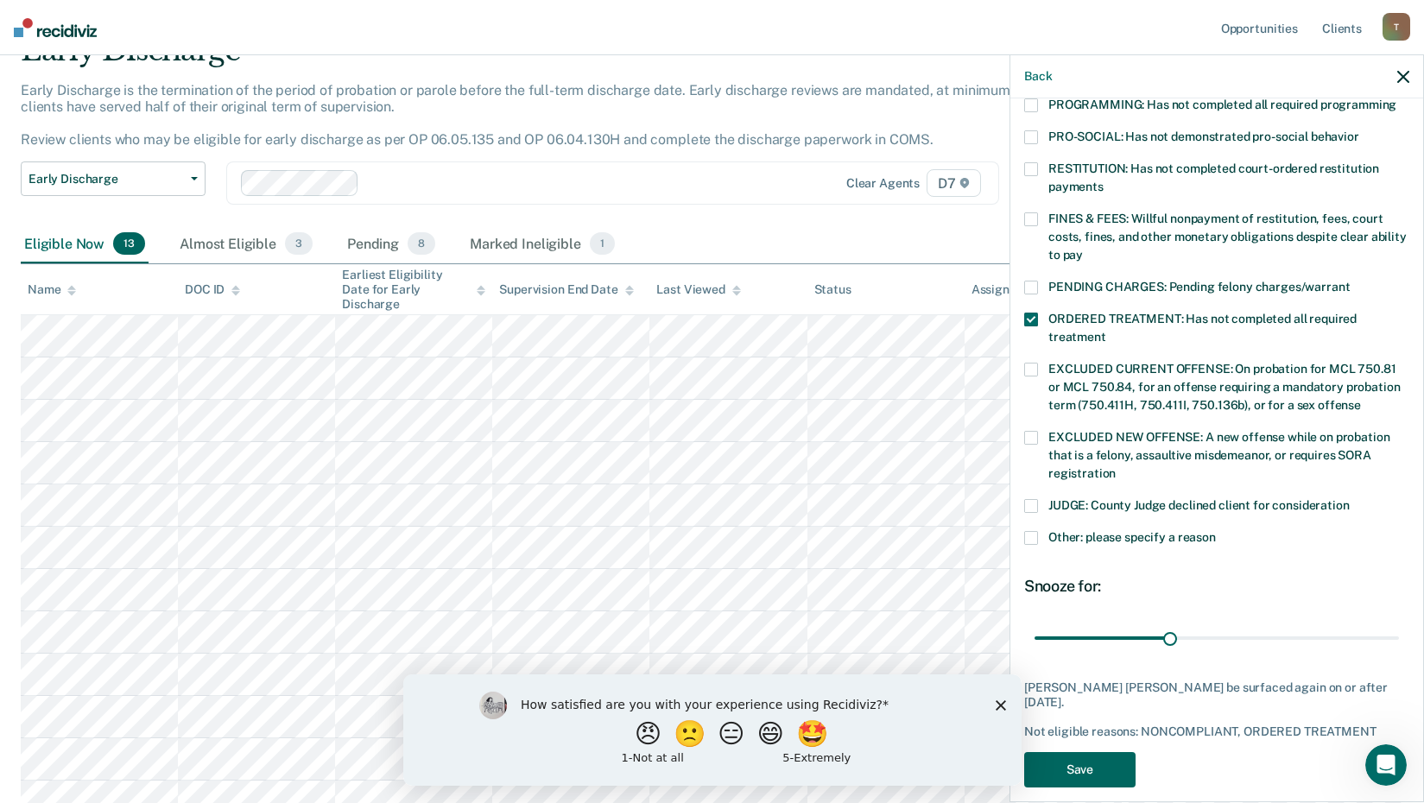
click at [1100, 752] on button "Save" at bounding box center [1079, 769] width 111 height 35
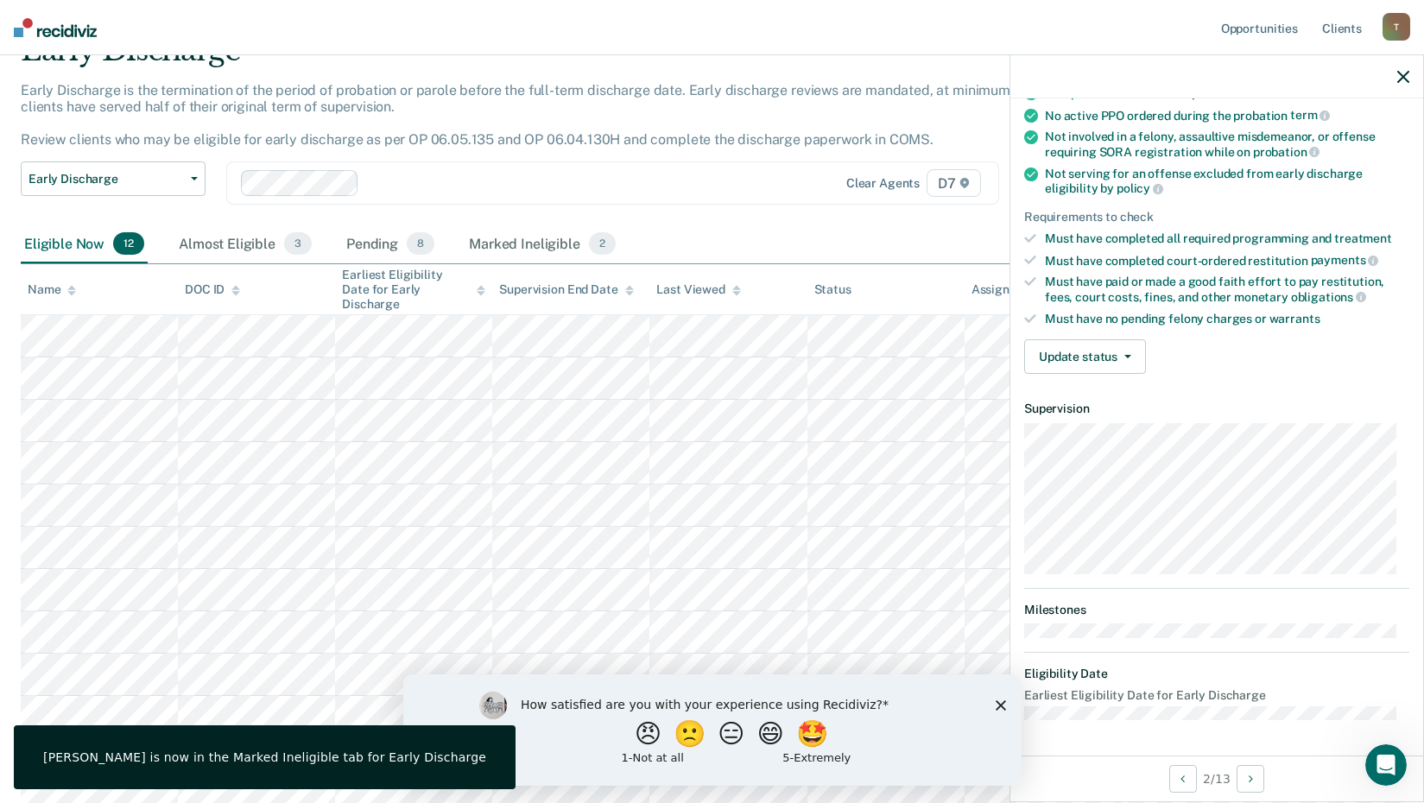
scroll to position [165, 0]
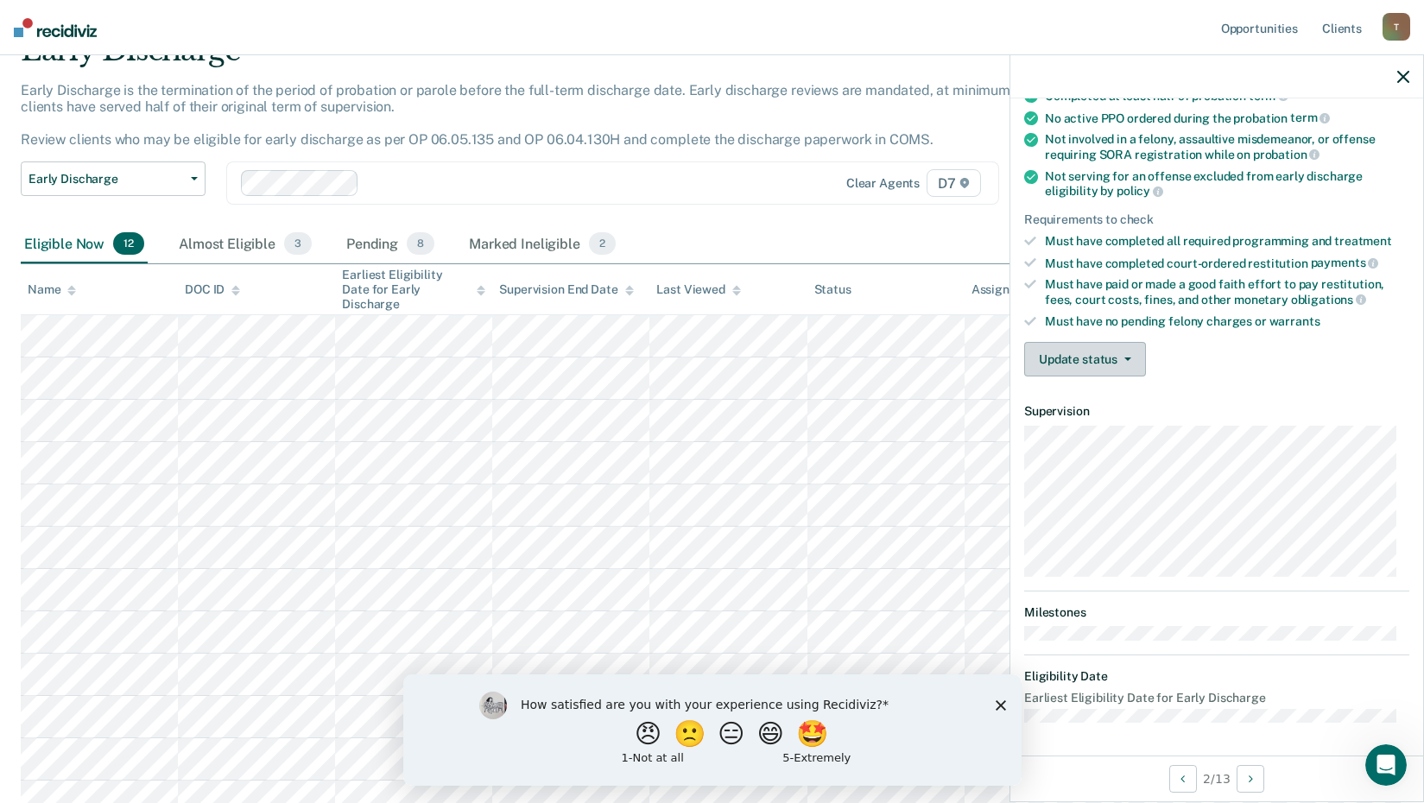
click at [1082, 354] on button "Update status" at bounding box center [1085, 359] width 122 height 35
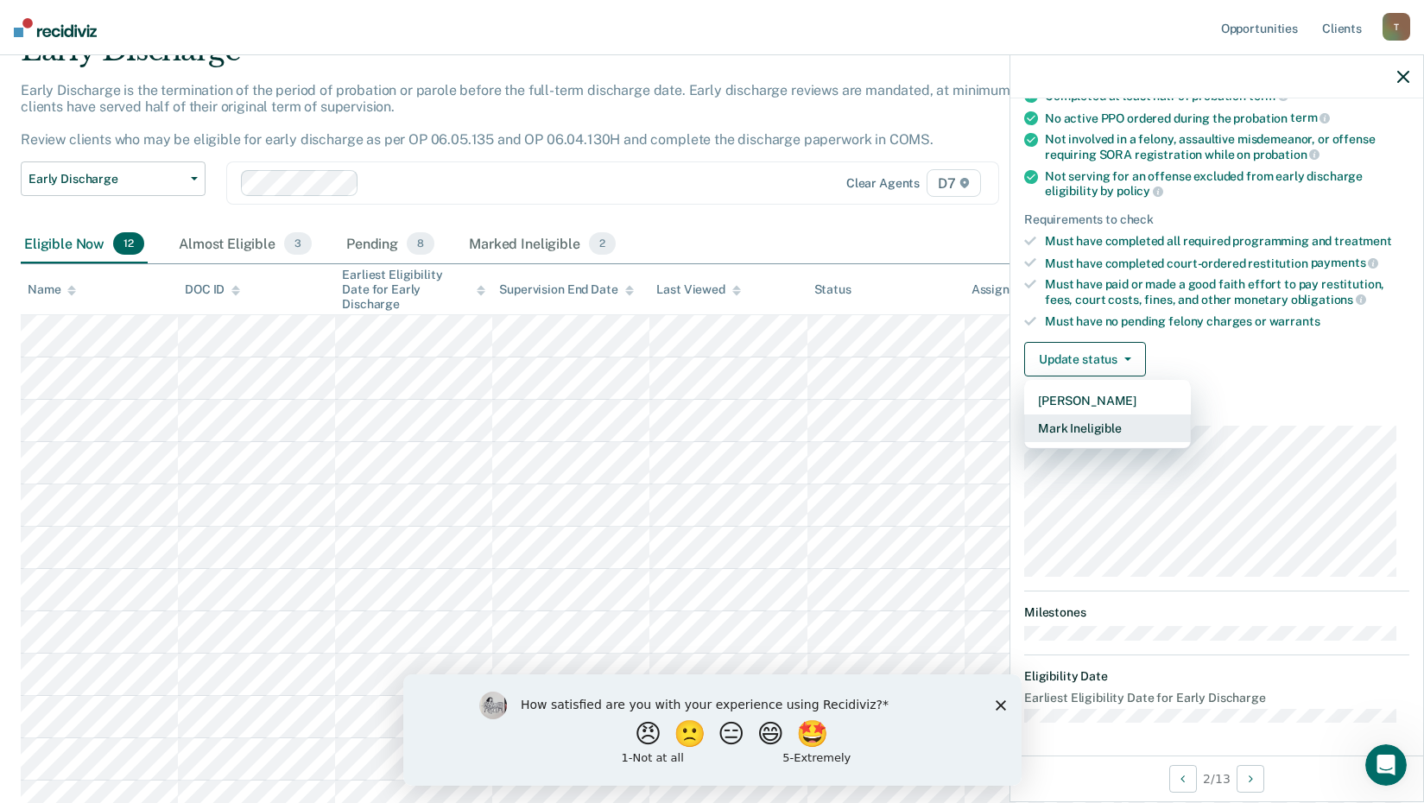
click at [1094, 423] on button "Mark Ineligible" at bounding box center [1107, 428] width 167 height 28
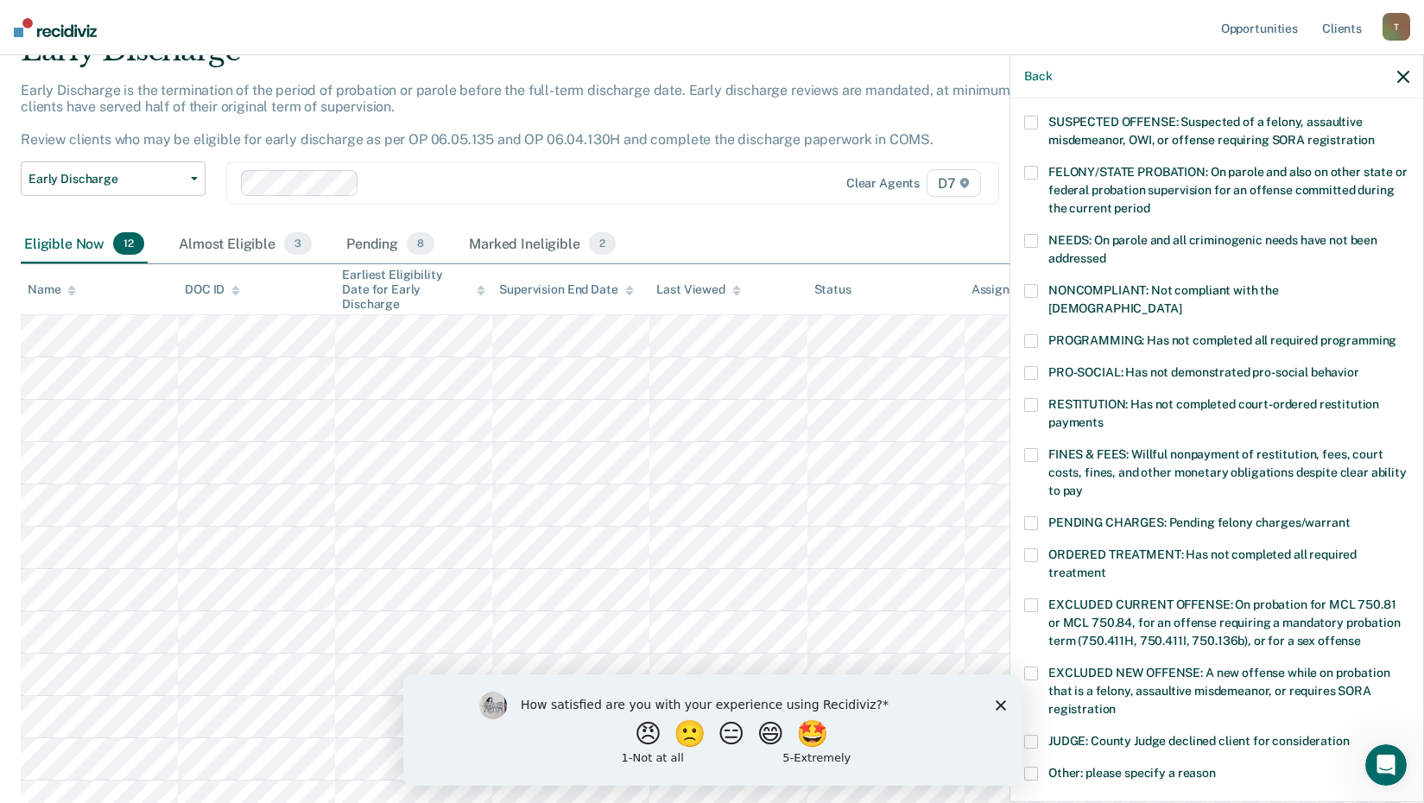
click at [1037, 548] on span at bounding box center [1031, 555] width 14 height 14
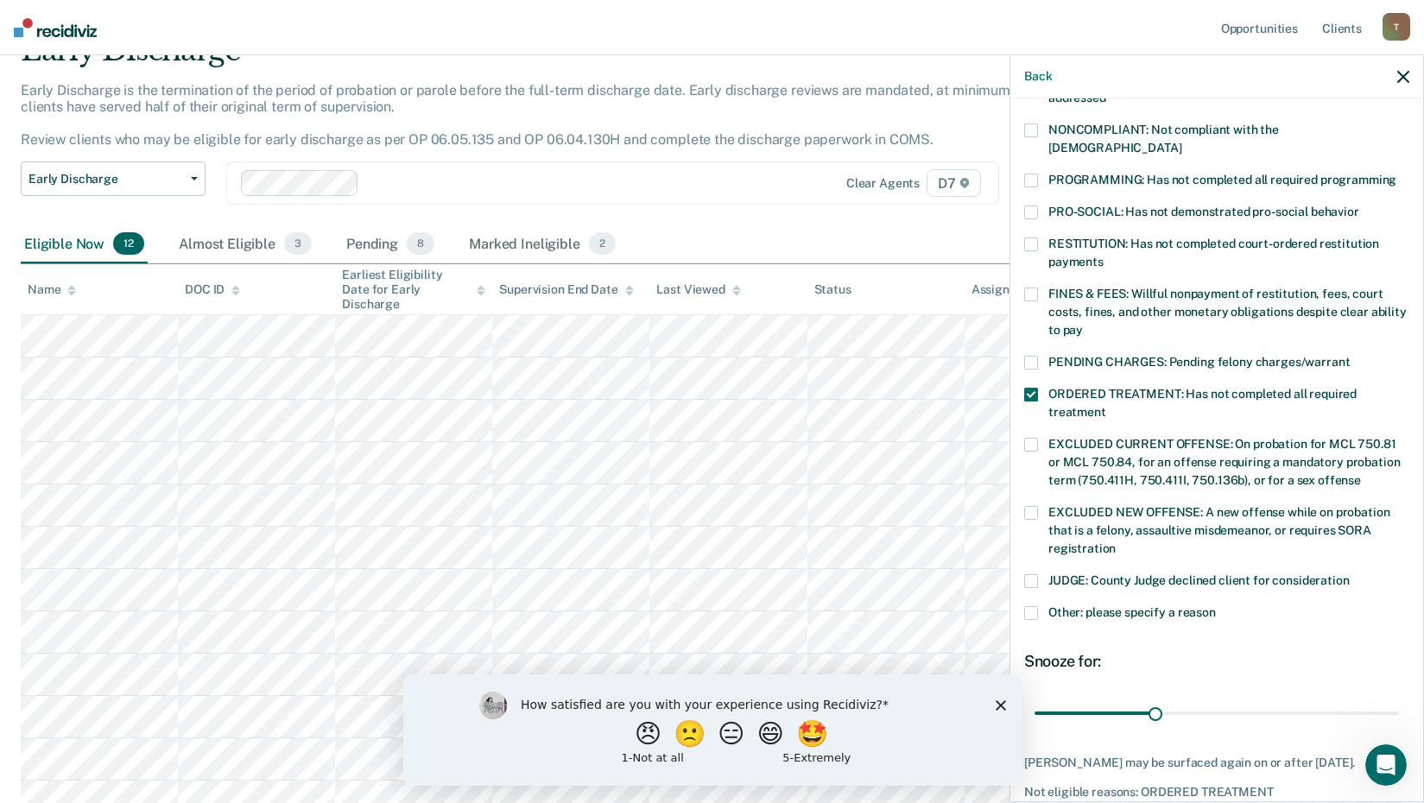
scroll to position [401, 0]
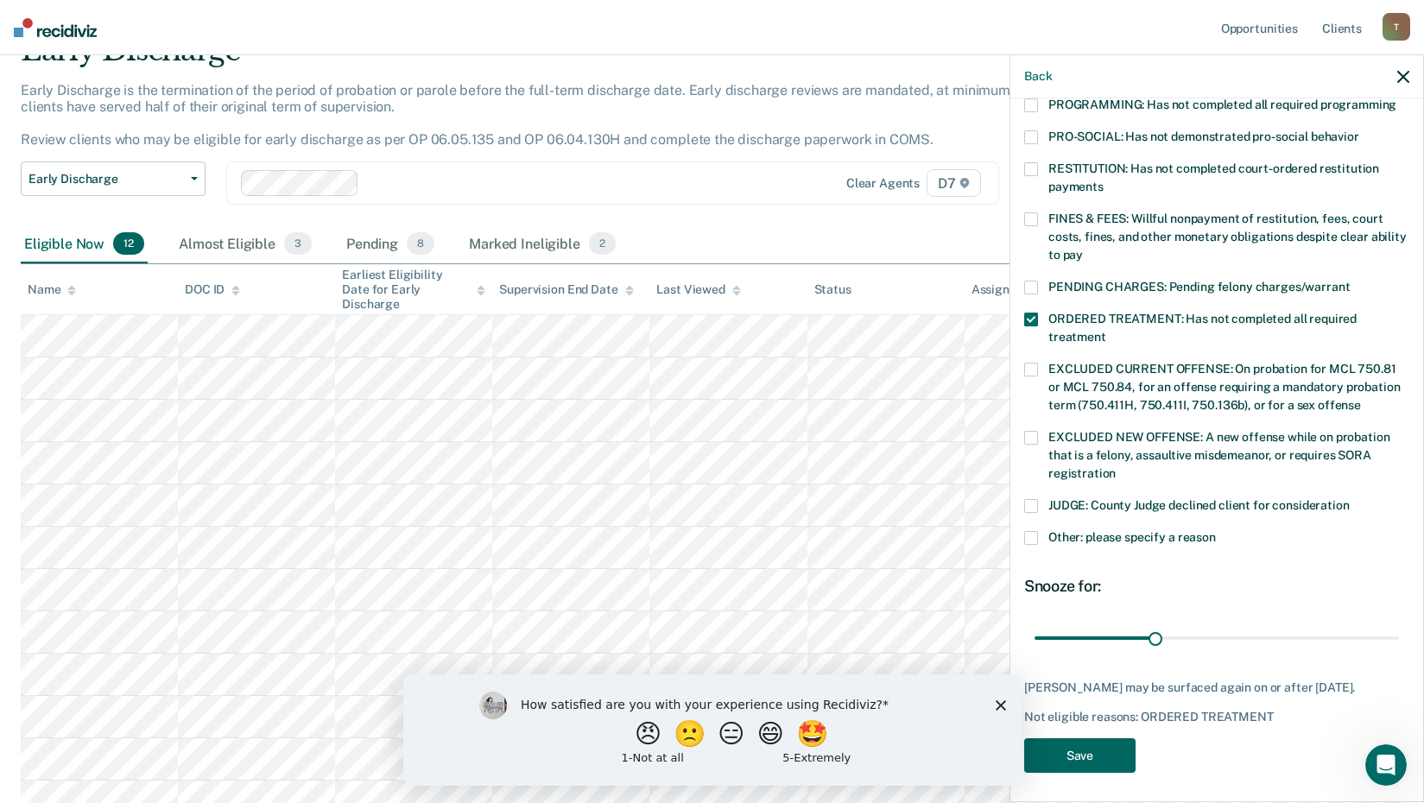
click at [1106, 759] on button "Save" at bounding box center [1079, 755] width 111 height 35
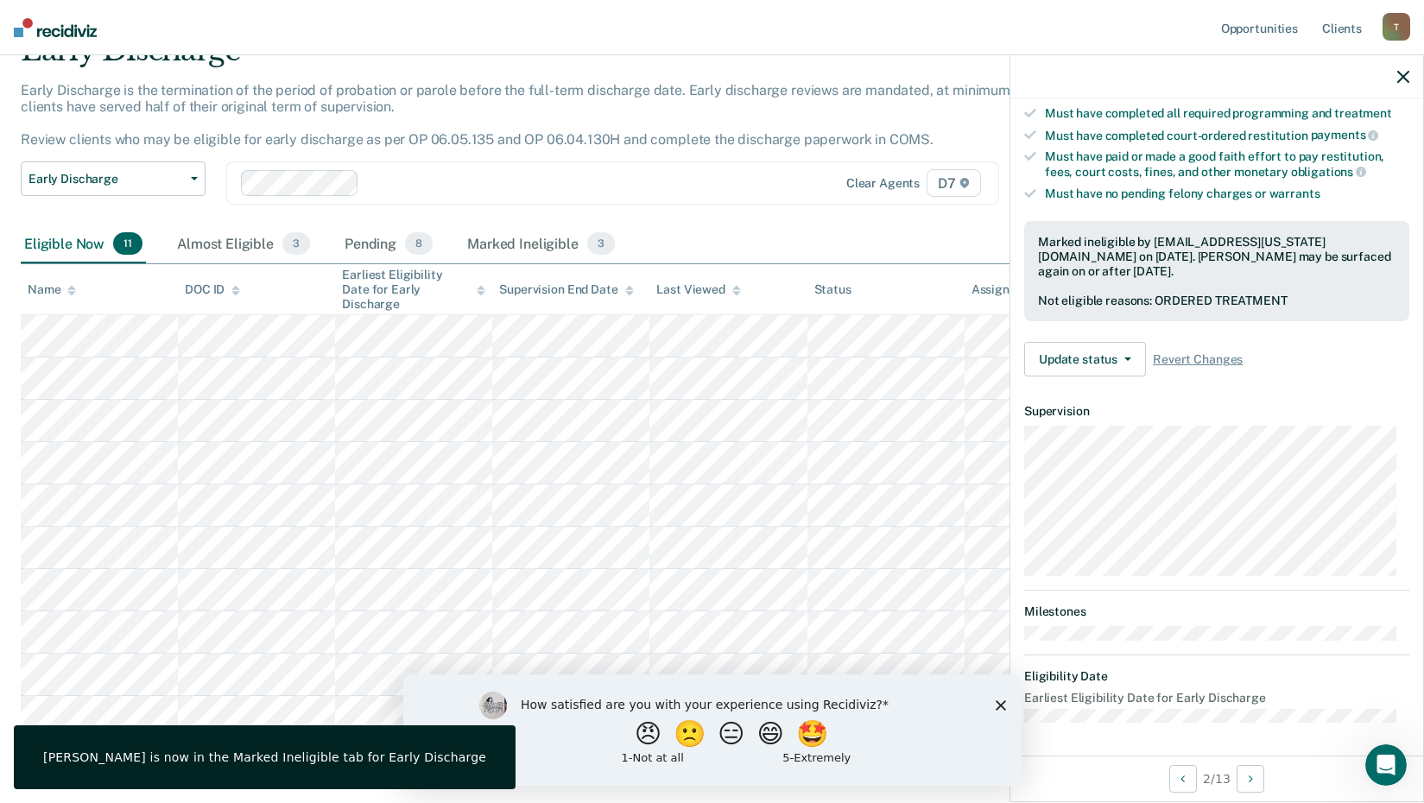
scroll to position [165, 0]
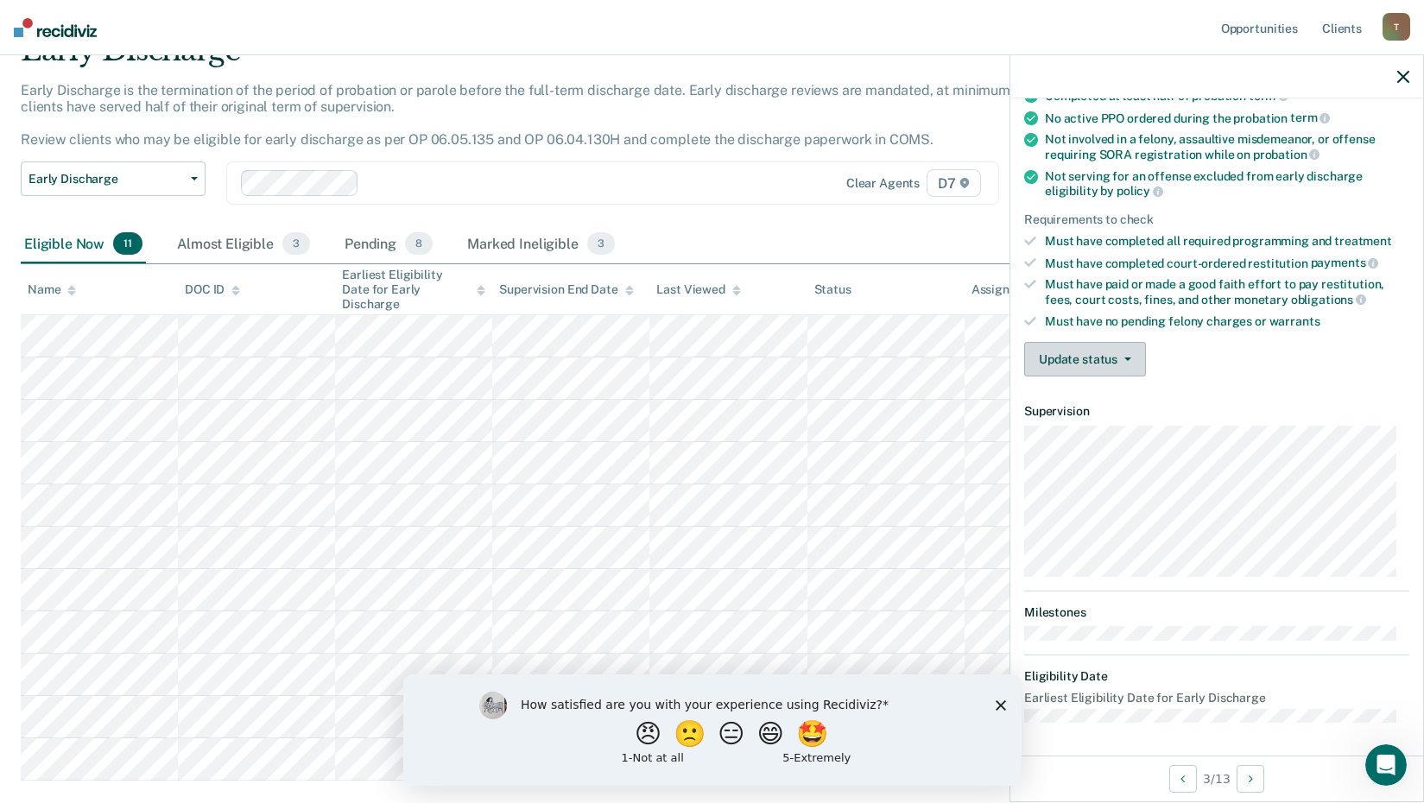
click at [1132, 357] on button "Update status" at bounding box center [1085, 359] width 122 height 35
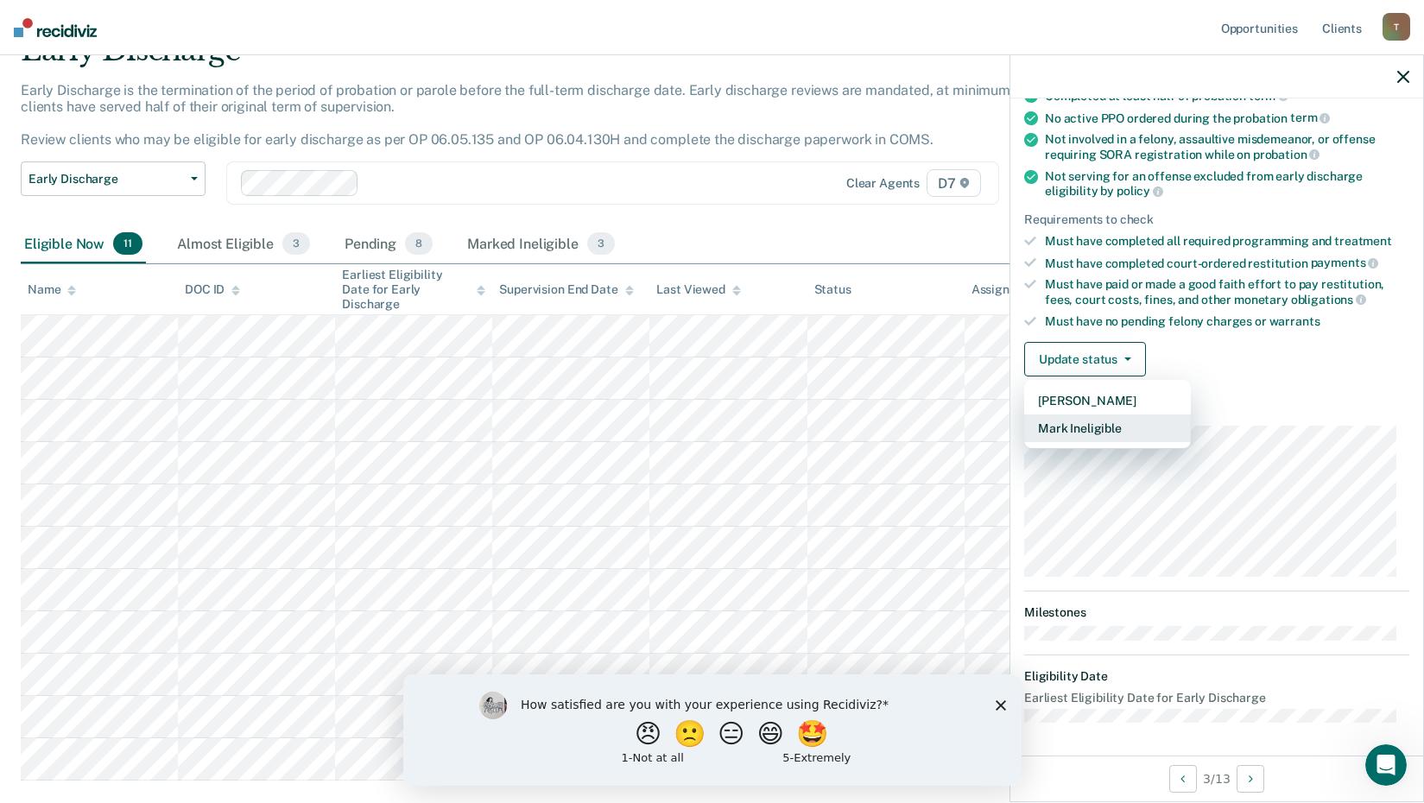
click at [1108, 422] on button "Mark Ineligible" at bounding box center [1107, 428] width 167 height 28
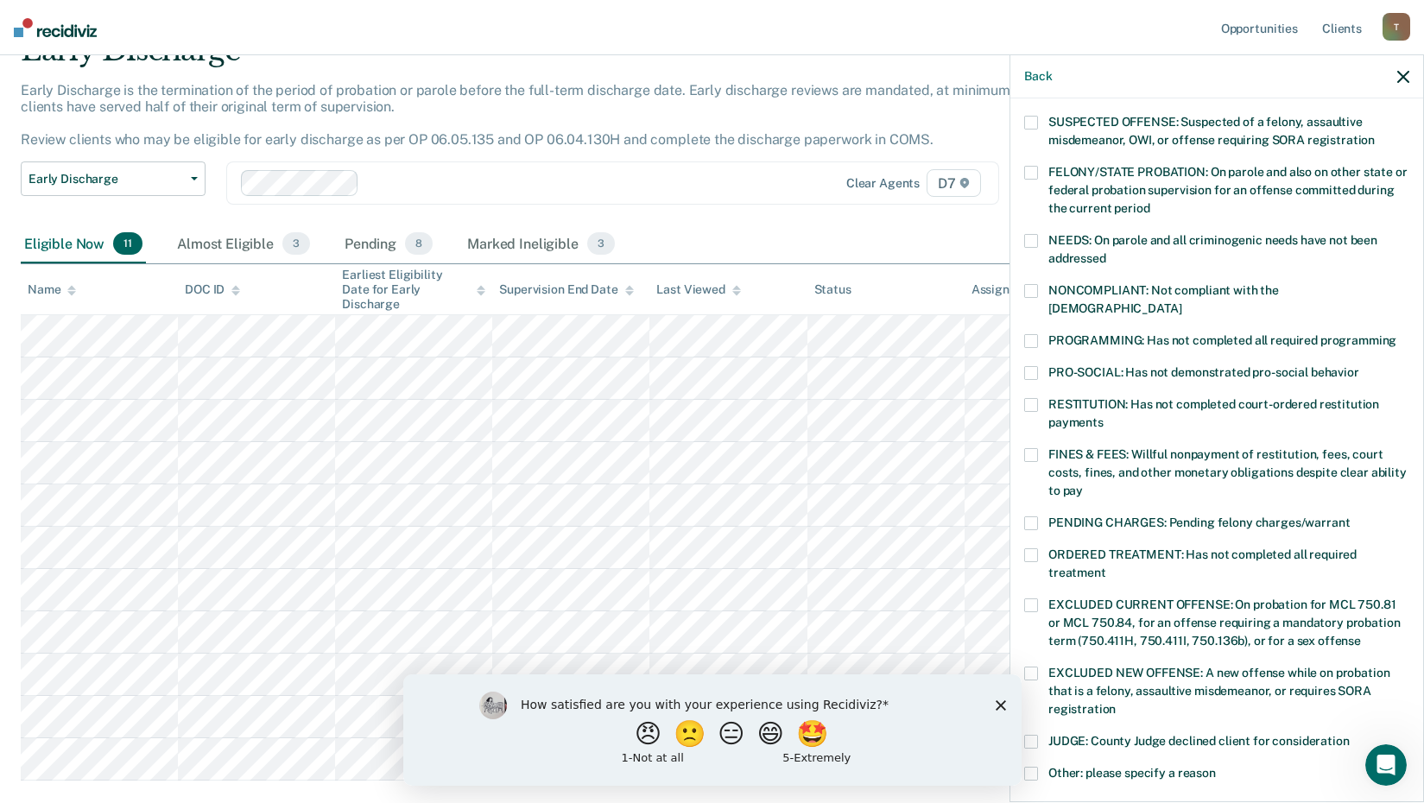
click at [1039, 448] on label "FINES & FEES: Willful nonpayment of restitution, fees, court costs, fines, and …" at bounding box center [1216, 475] width 385 height 54
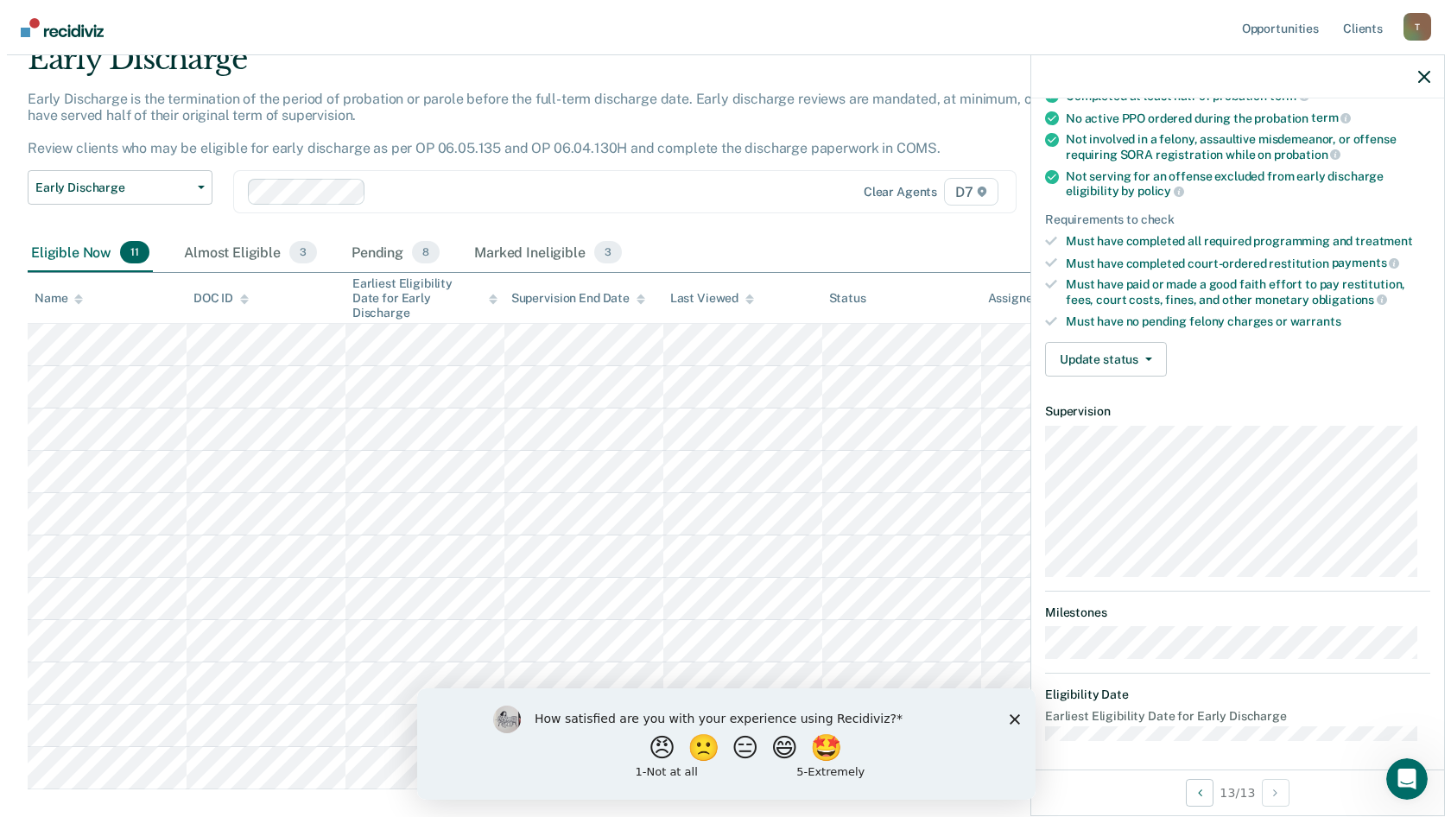
scroll to position [0, 0]
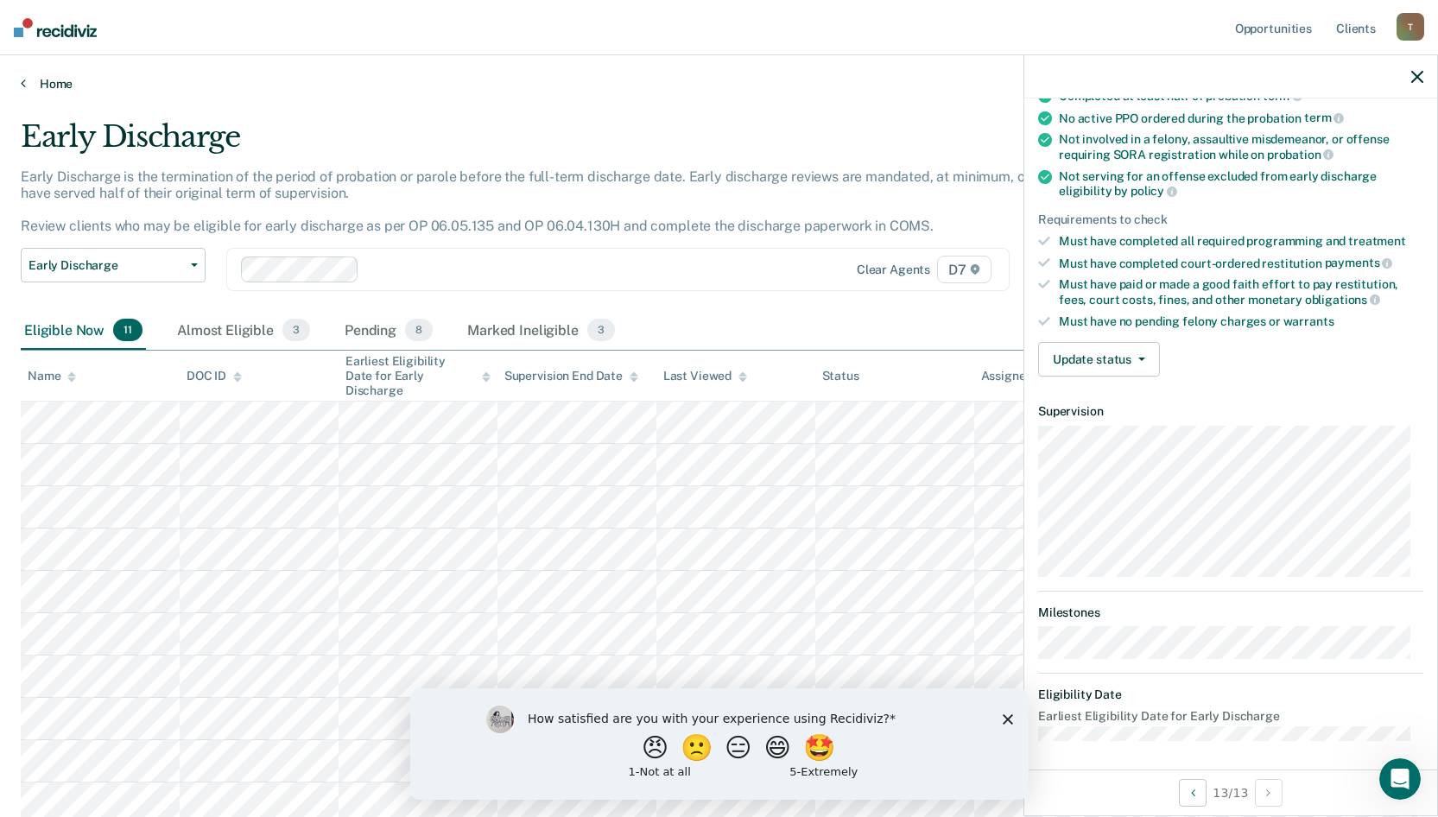
click at [45, 80] on link "Home" at bounding box center [719, 84] width 1396 height 16
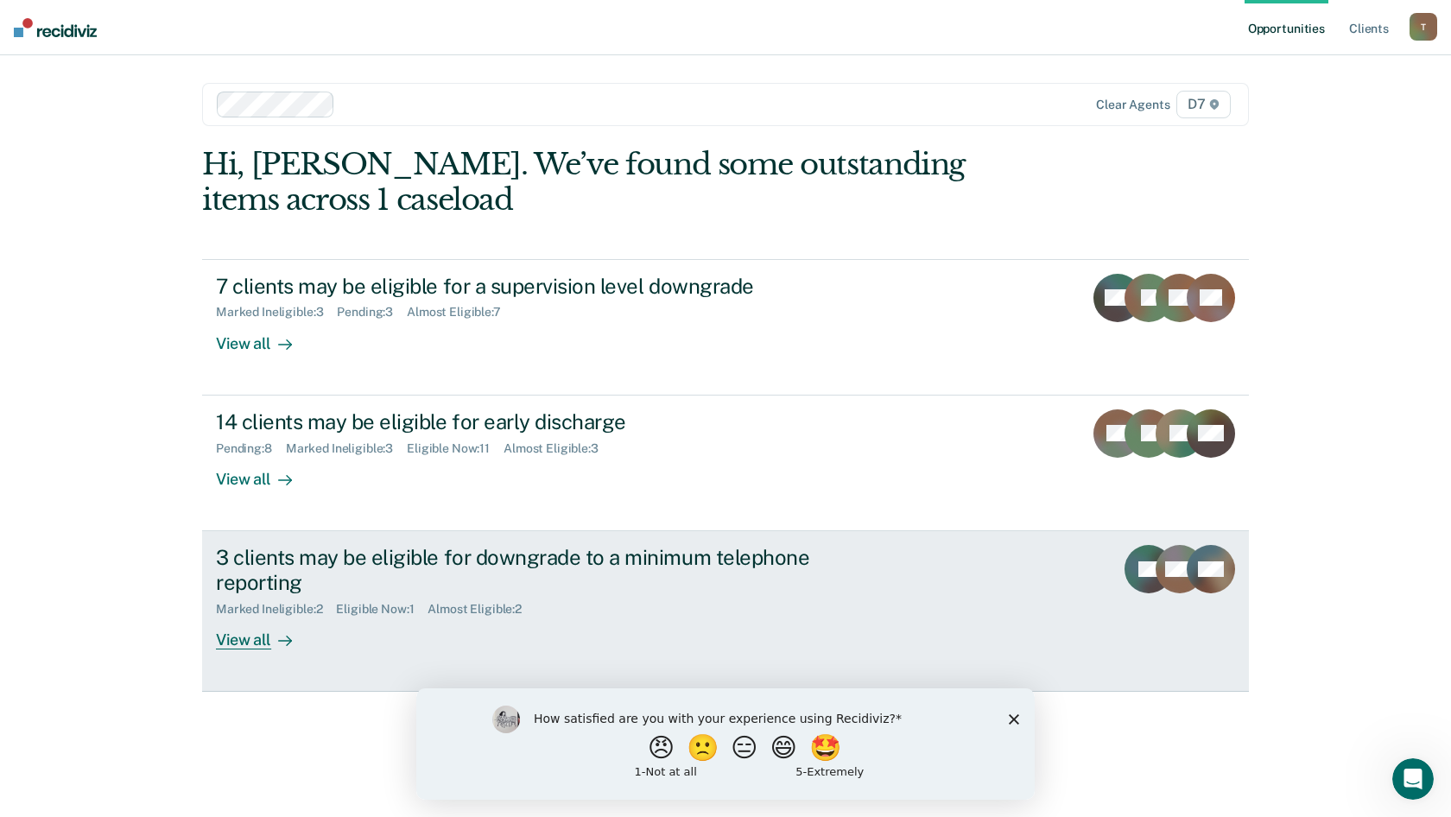
click at [346, 558] on div "3 clients may be eligible for downgrade to a minimum telephone reporting" at bounding box center [519, 570] width 606 height 50
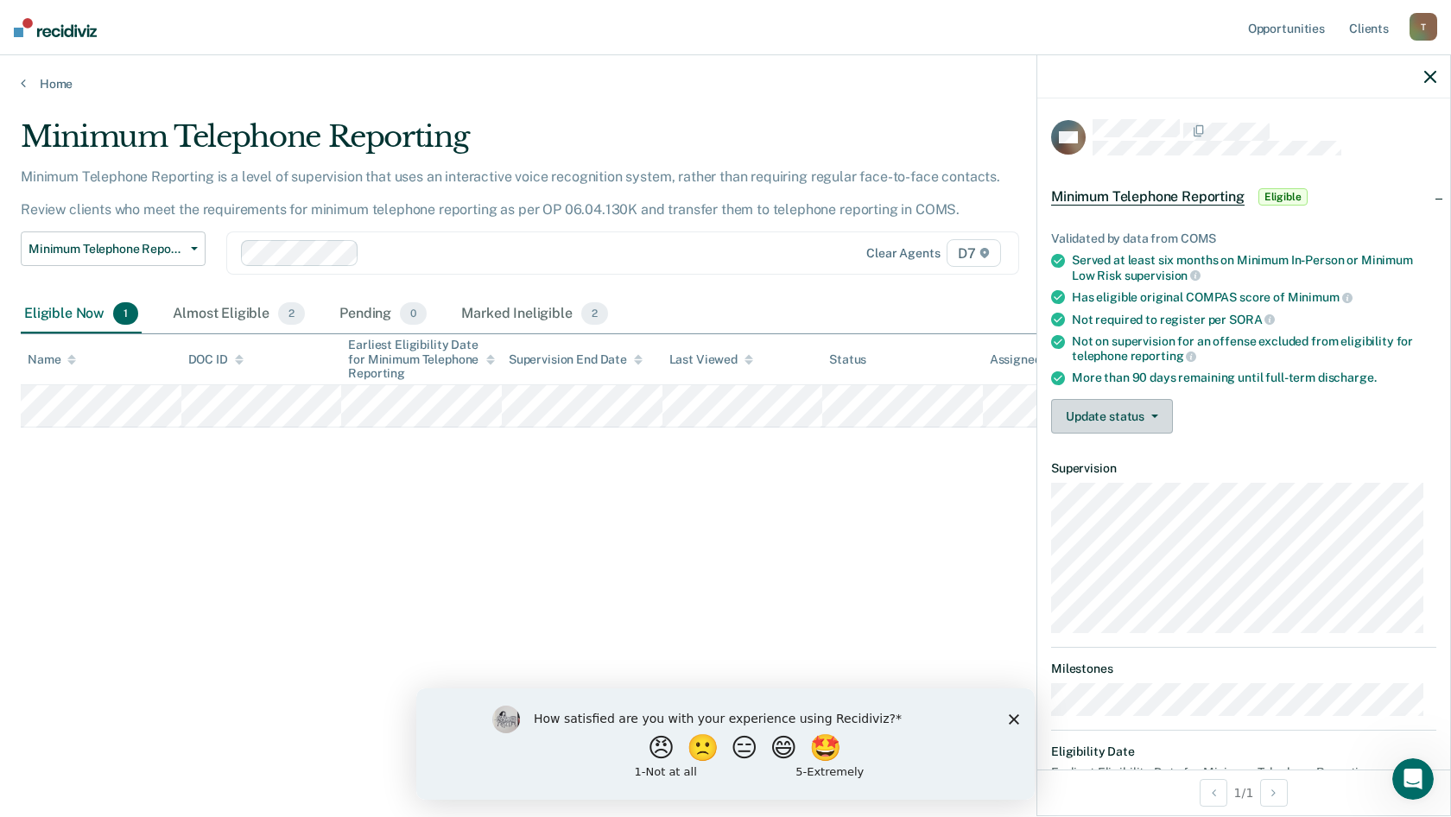
click at [1161, 416] on button "Update status" at bounding box center [1112, 416] width 122 height 35
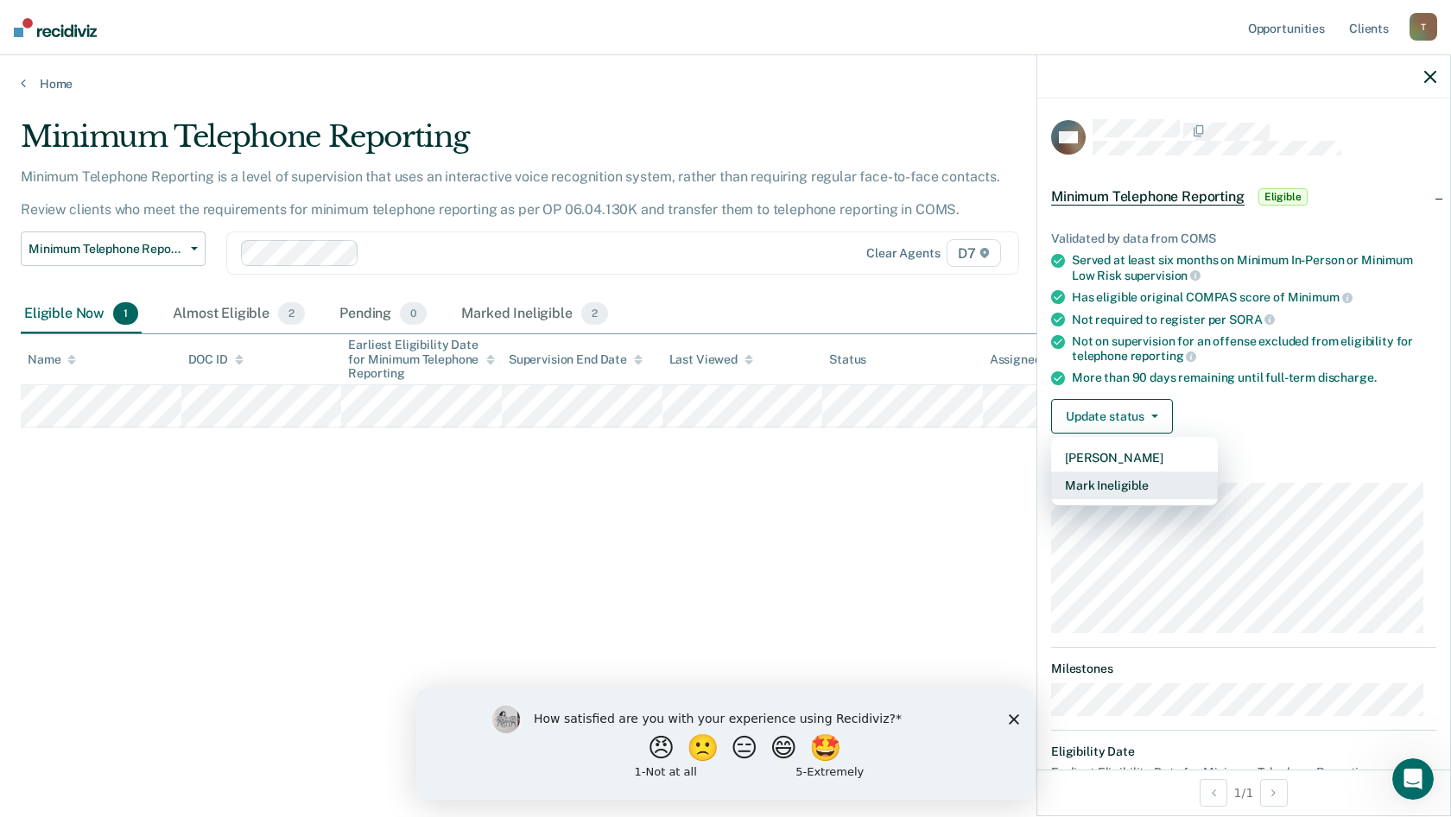
click at [1161, 476] on button "Mark Ineligible" at bounding box center [1134, 485] width 167 height 28
